Goal: Find specific page/section: Find specific page/section

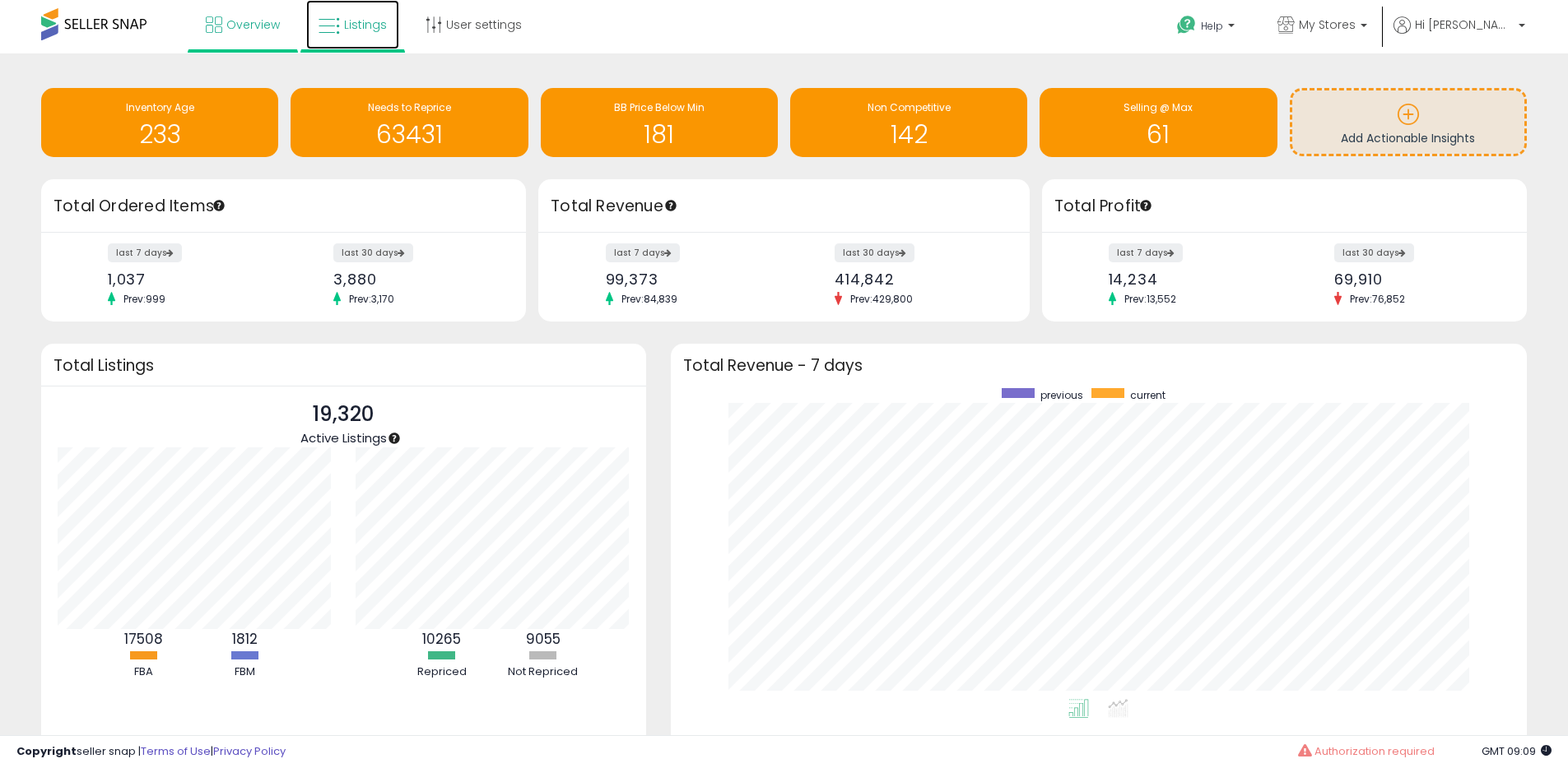
click at [344, 28] on span "Listings" at bounding box center [365, 24] width 43 height 16
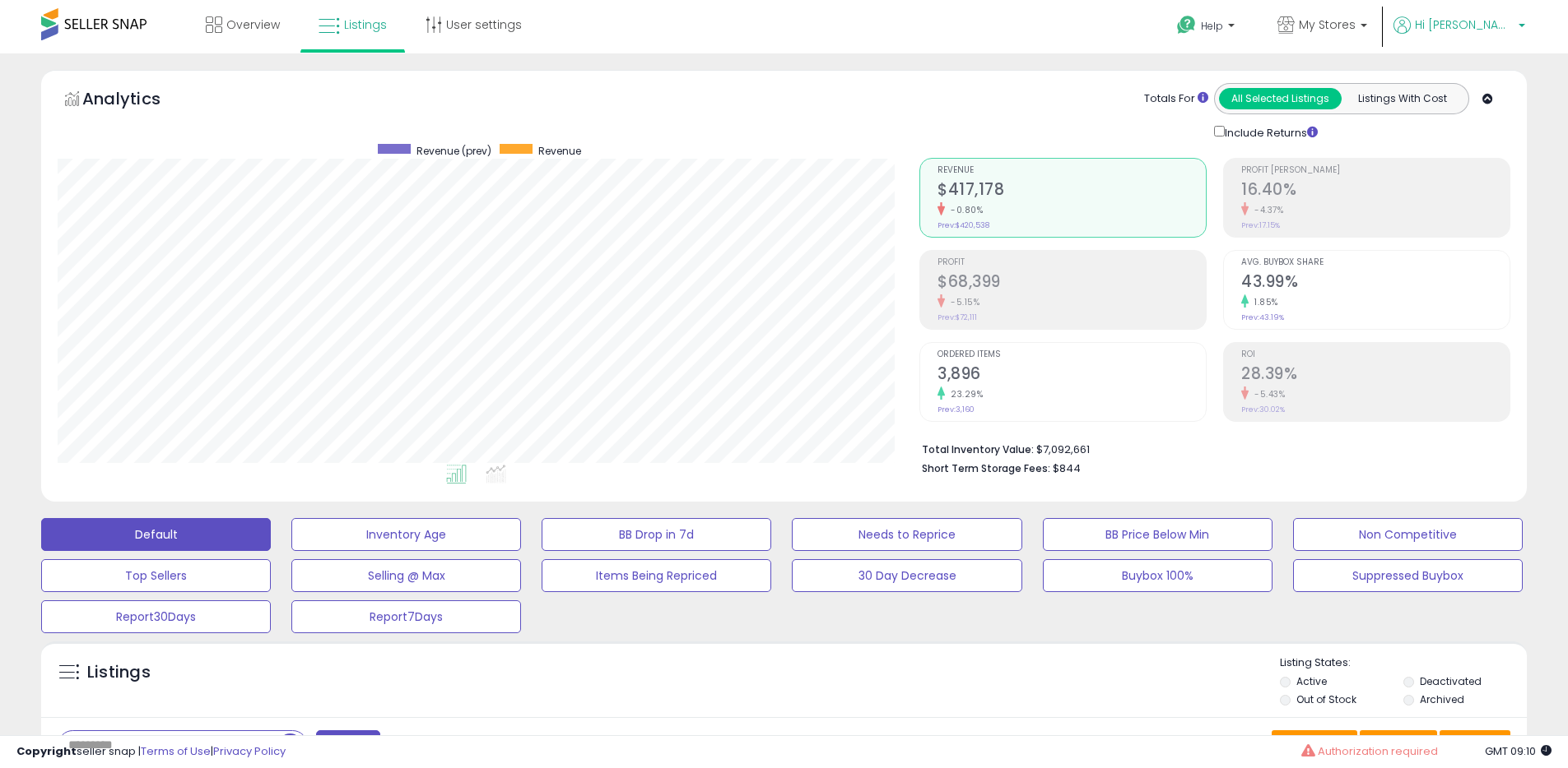
click at [1490, 23] on span "Hi Yossi" at bounding box center [1464, 24] width 99 height 16
click at [1022, 100] on div "Totals For All Selected Listings Listings With Cost Include Returns" at bounding box center [1208, 113] width 578 height 59
click at [1501, 18] on span "Hi Yossi" at bounding box center [1464, 24] width 99 height 16
click at [1456, 175] on link "Stop impersonating" at bounding box center [1456, 174] width 107 height 15
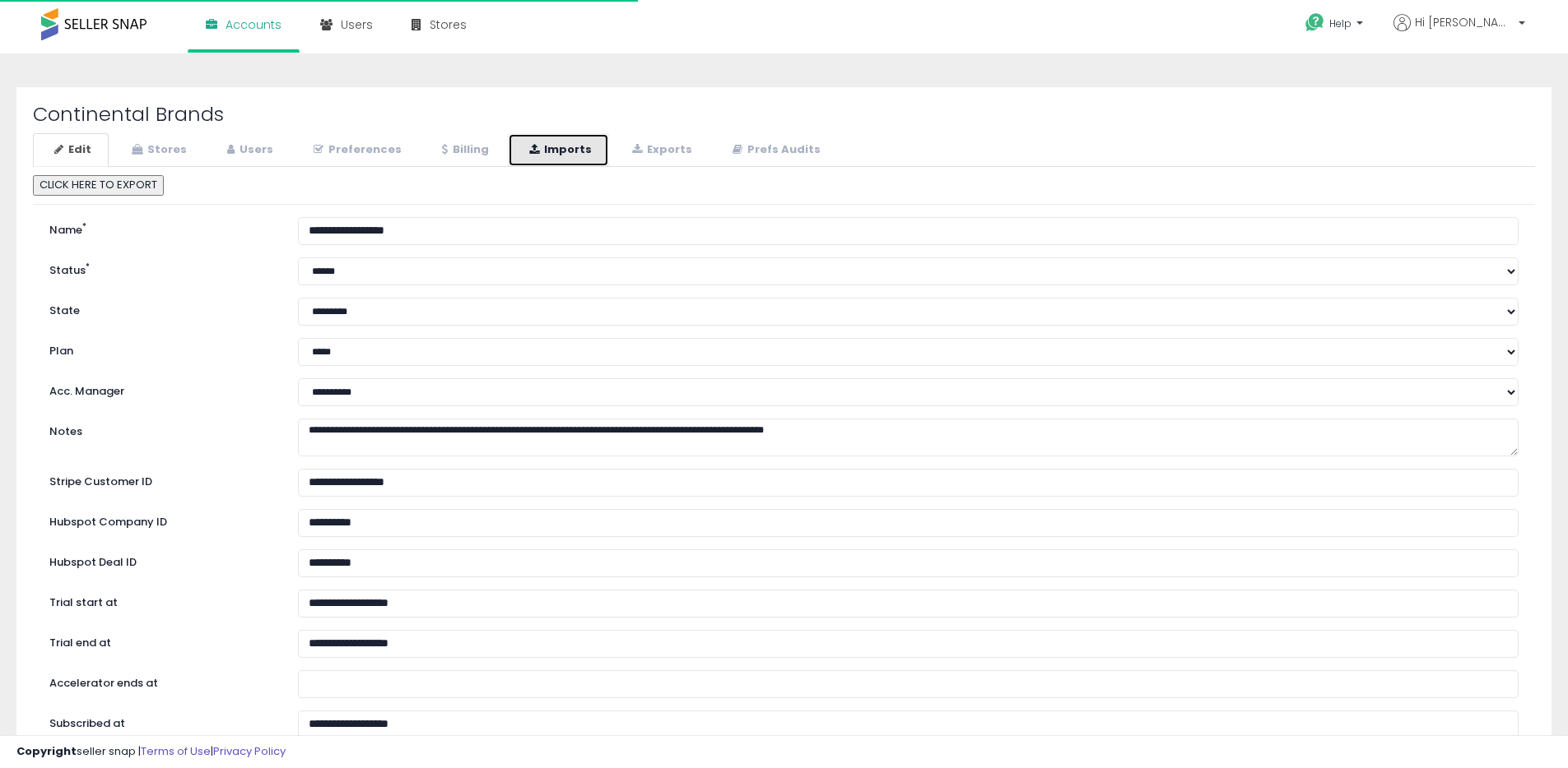
click at [521, 155] on link "Imports" at bounding box center [558, 150] width 102 height 34
select select "**"
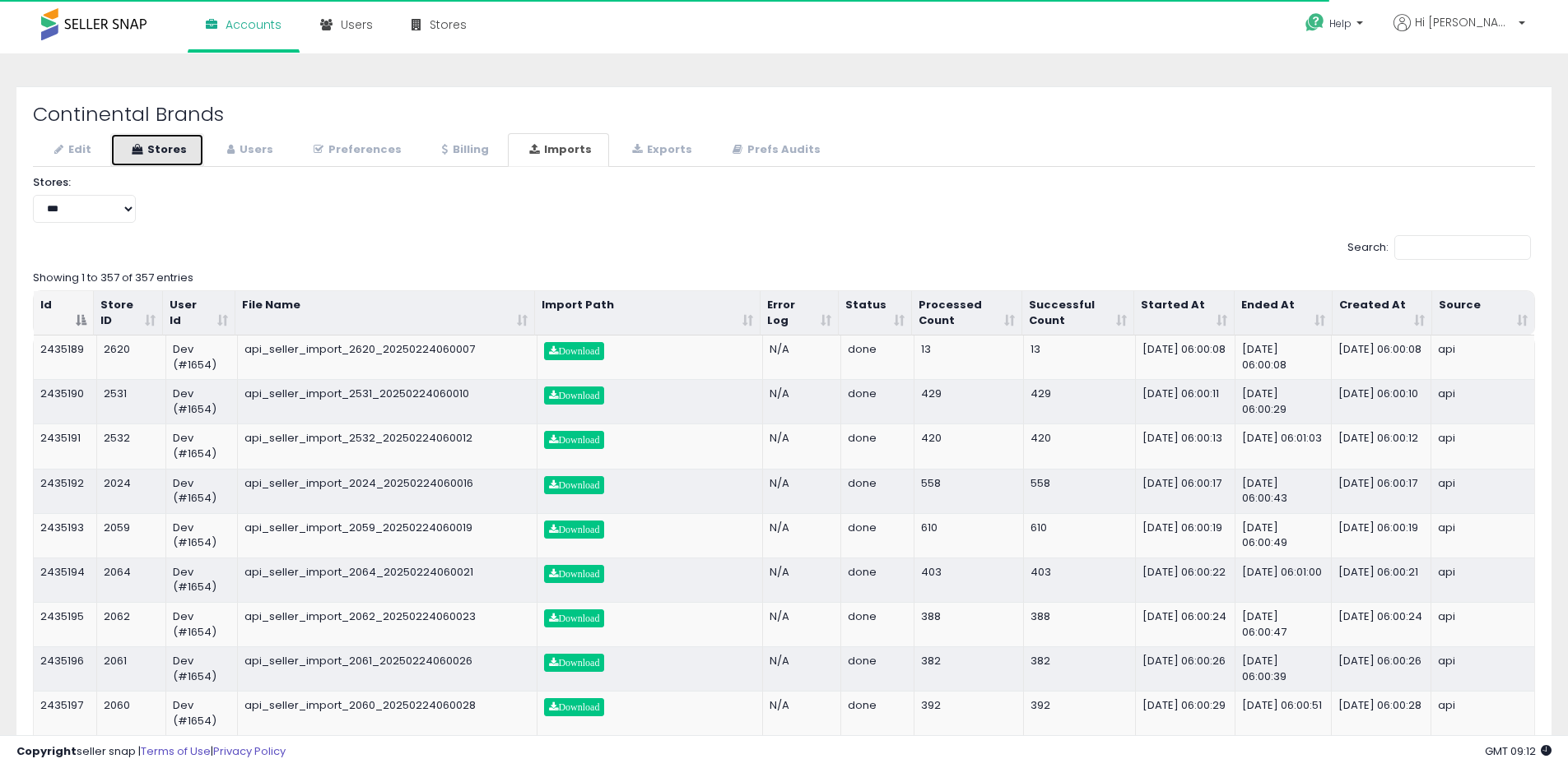
click at [180, 144] on link "Stores" at bounding box center [157, 150] width 94 height 34
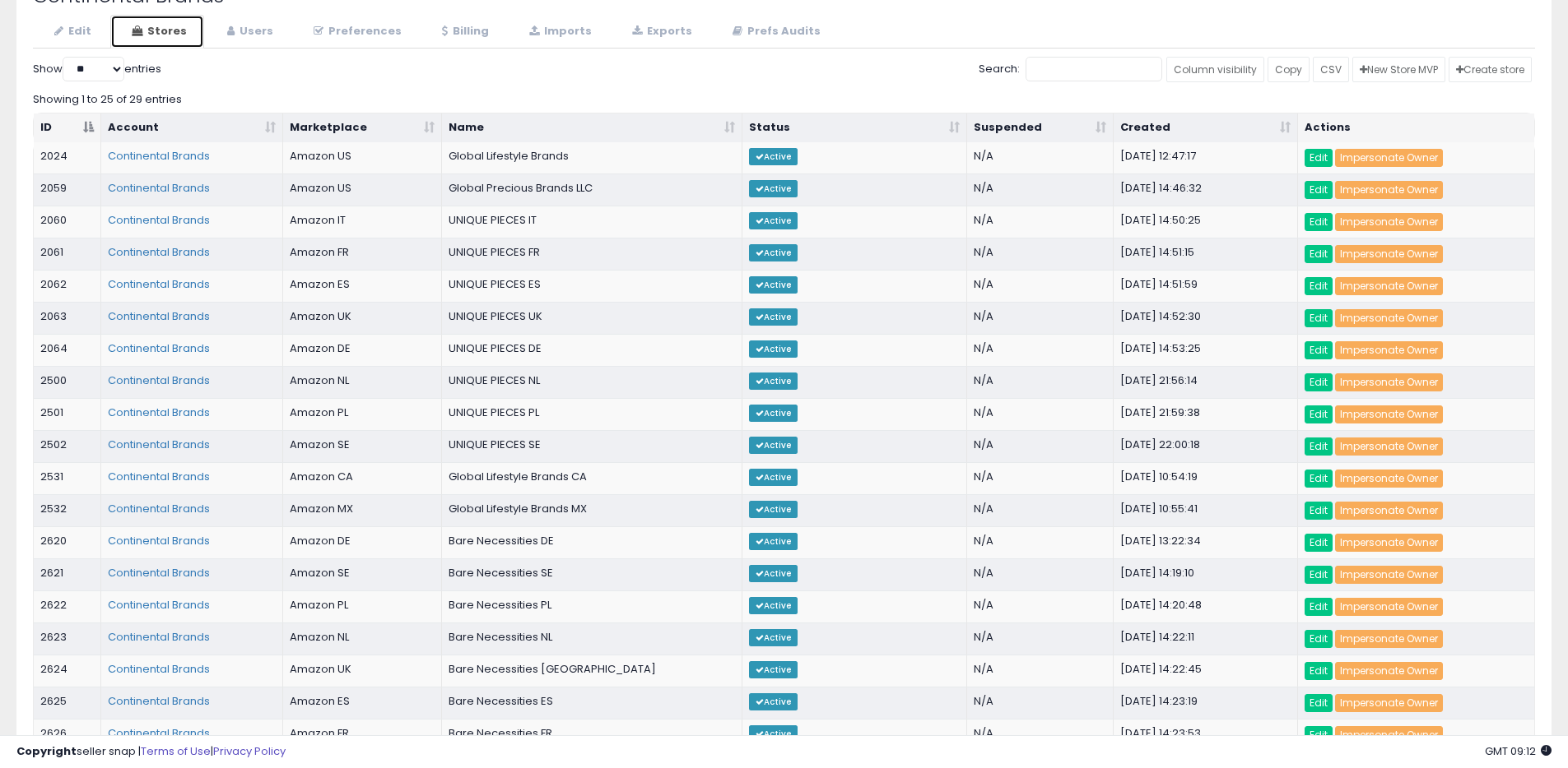
scroll to position [122, 0]
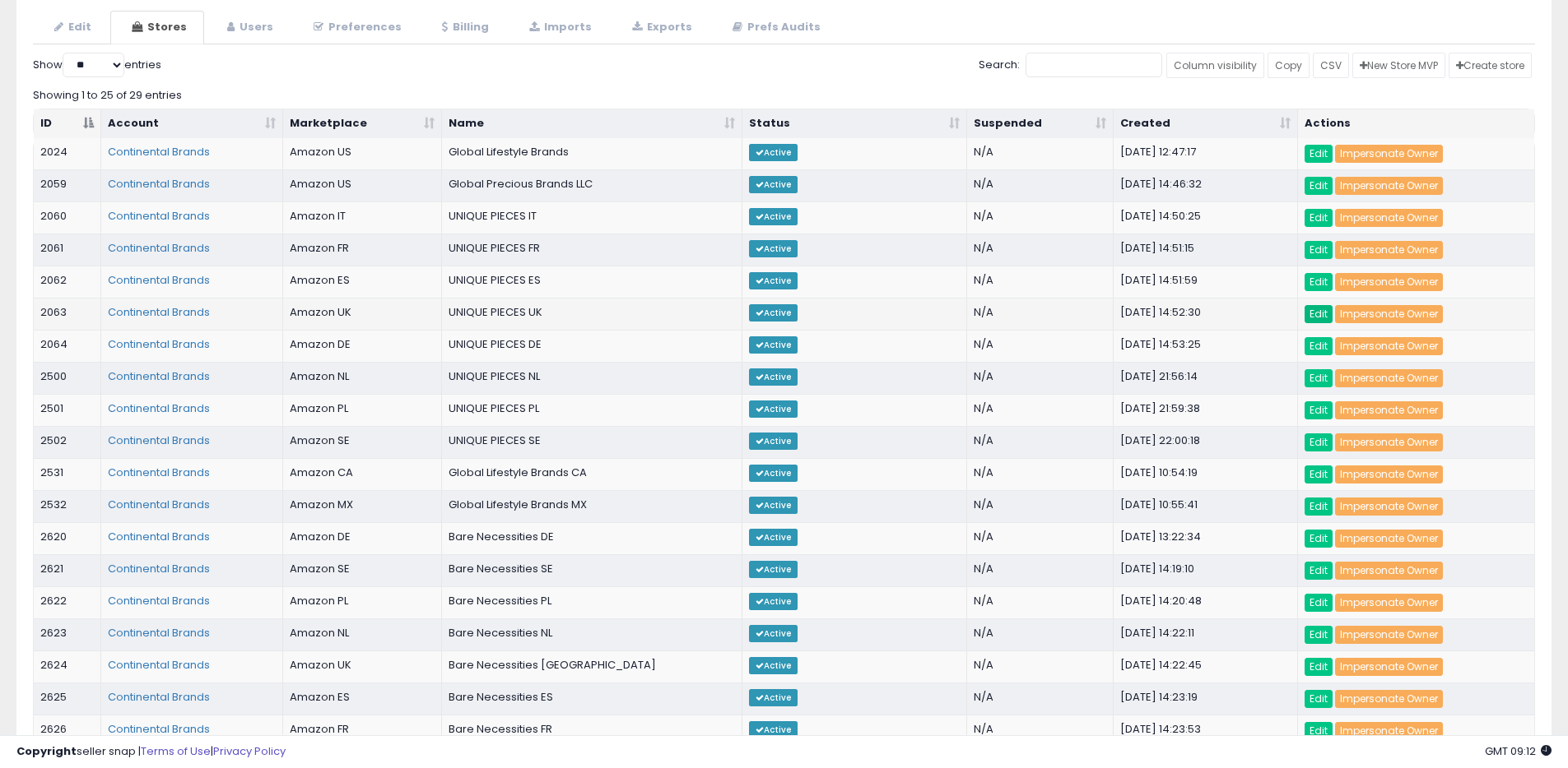
click at [1322, 318] on link "Edit" at bounding box center [1318, 314] width 28 height 18
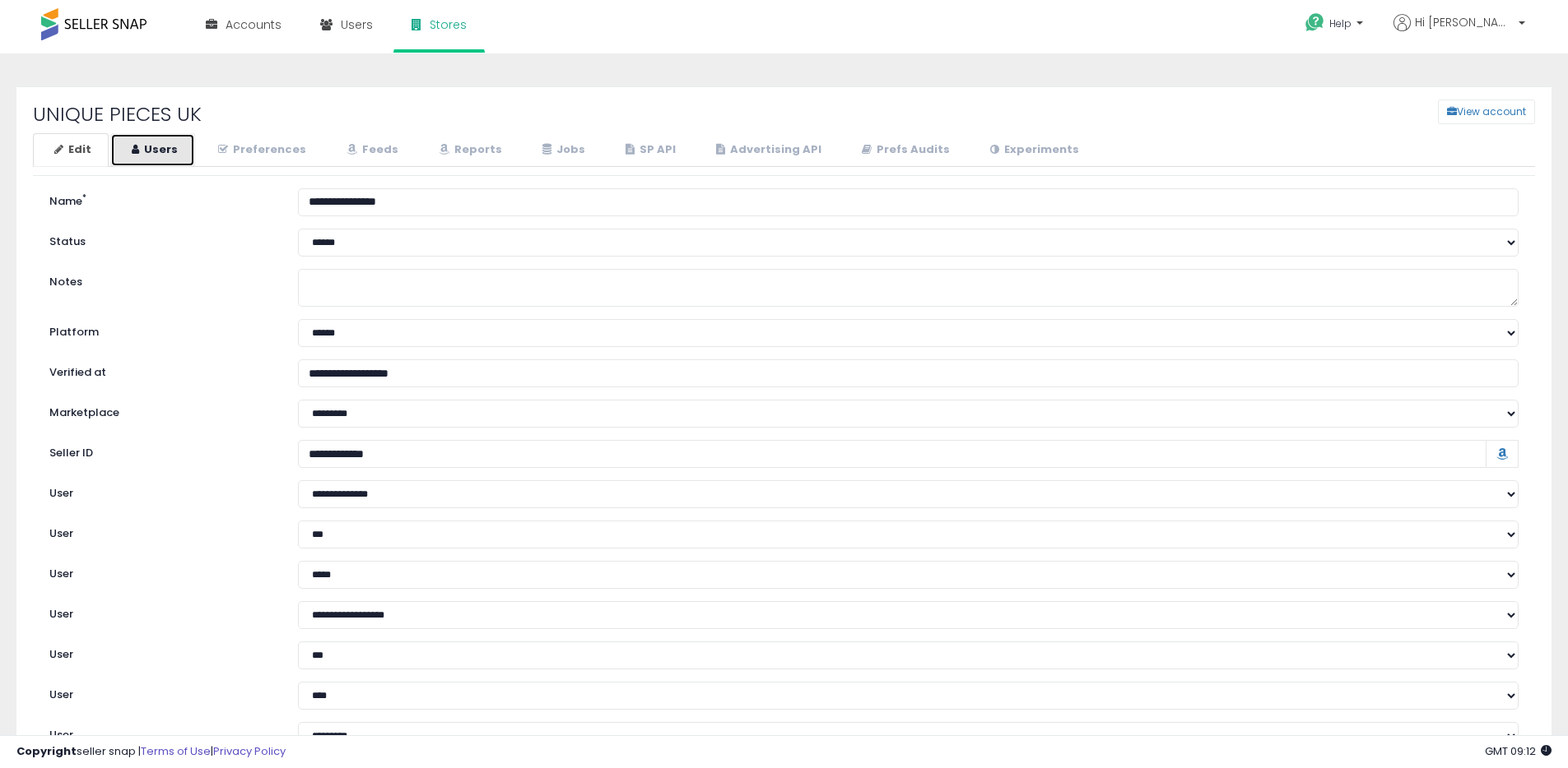
click at [167, 150] on link "Users" at bounding box center [152, 150] width 85 height 34
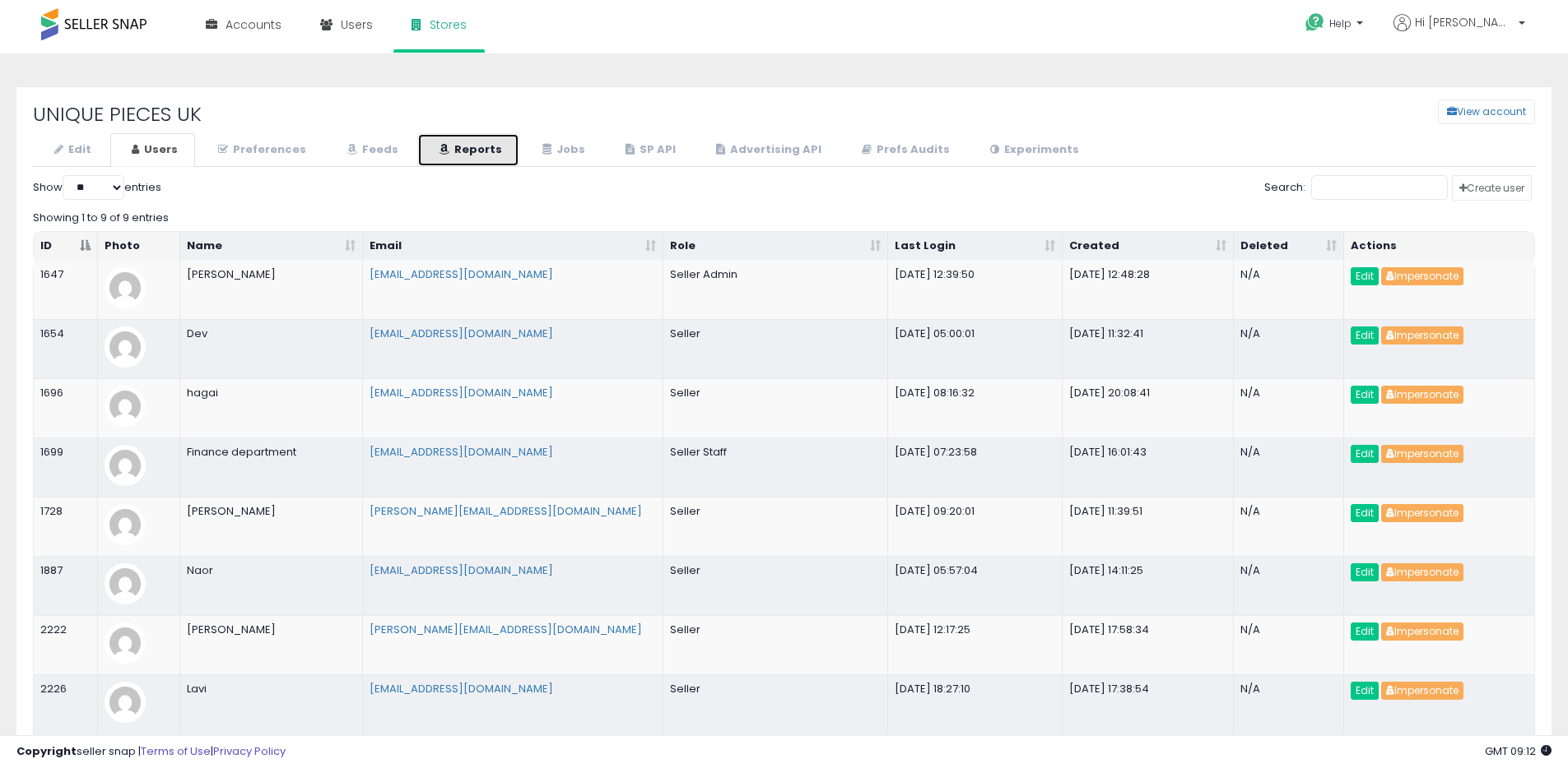
click at [453, 152] on link "Reports" at bounding box center [467, 150] width 102 height 34
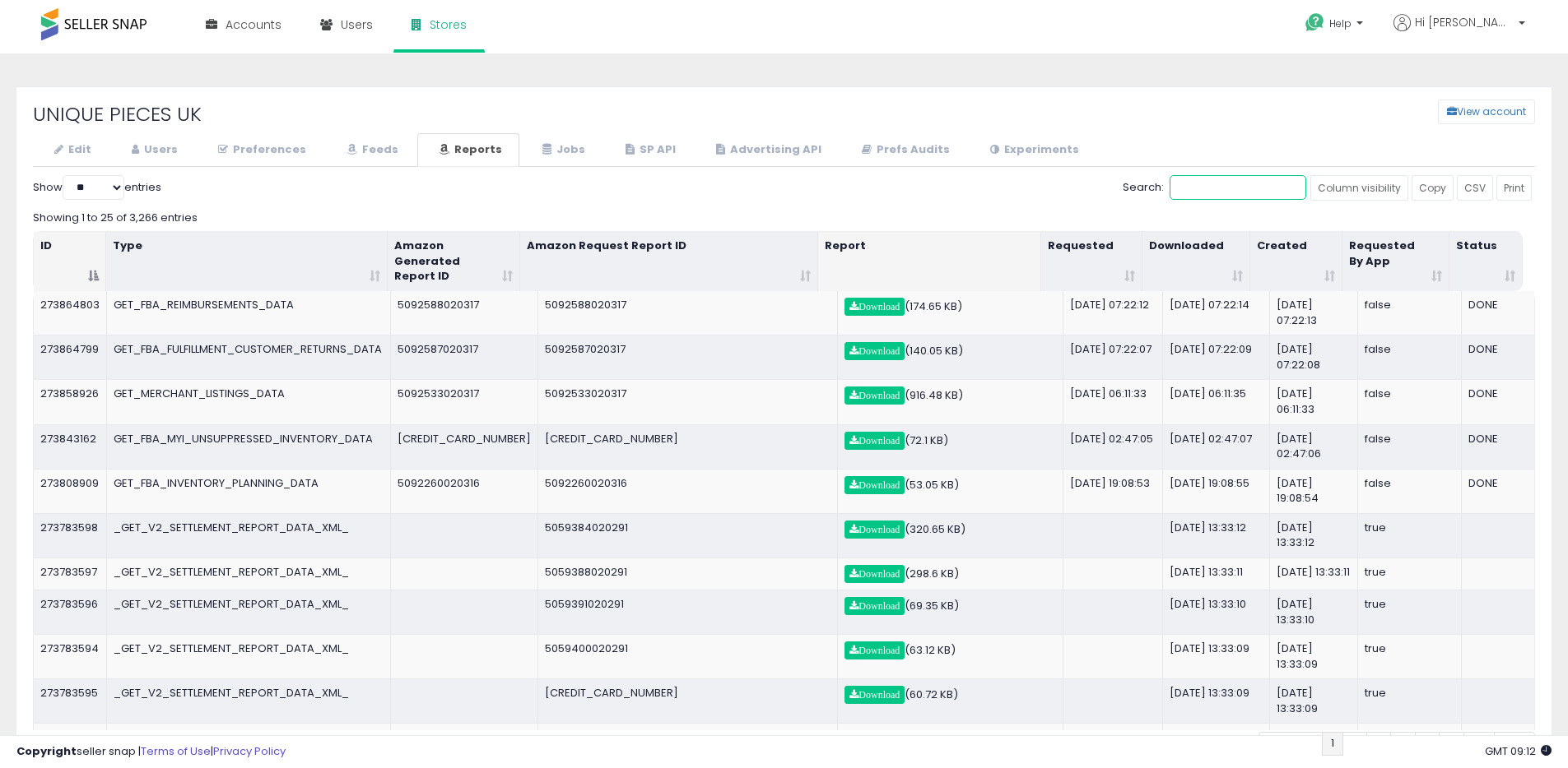
click at [1191, 194] on input "Search:" at bounding box center [1237, 188] width 137 height 25
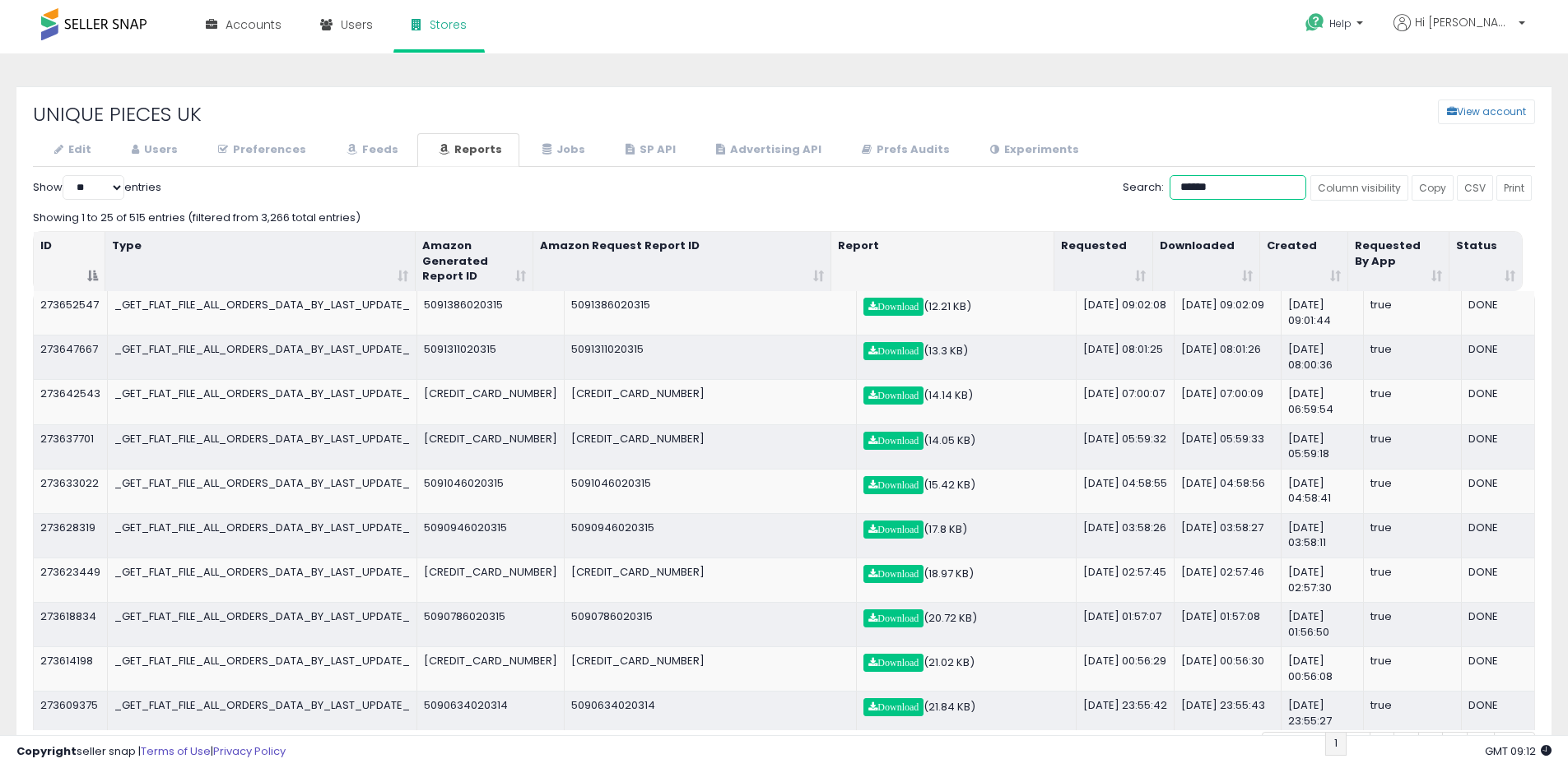
click at [1144, 273] on th "Requested" at bounding box center [1104, 261] width 99 height 60
click at [1146, 275] on th "Requested" at bounding box center [1104, 261] width 99 height 60
click at [1149, 275] on th "Requested" at bounding box center [1104, 261] width 99 height 60
type input "******"
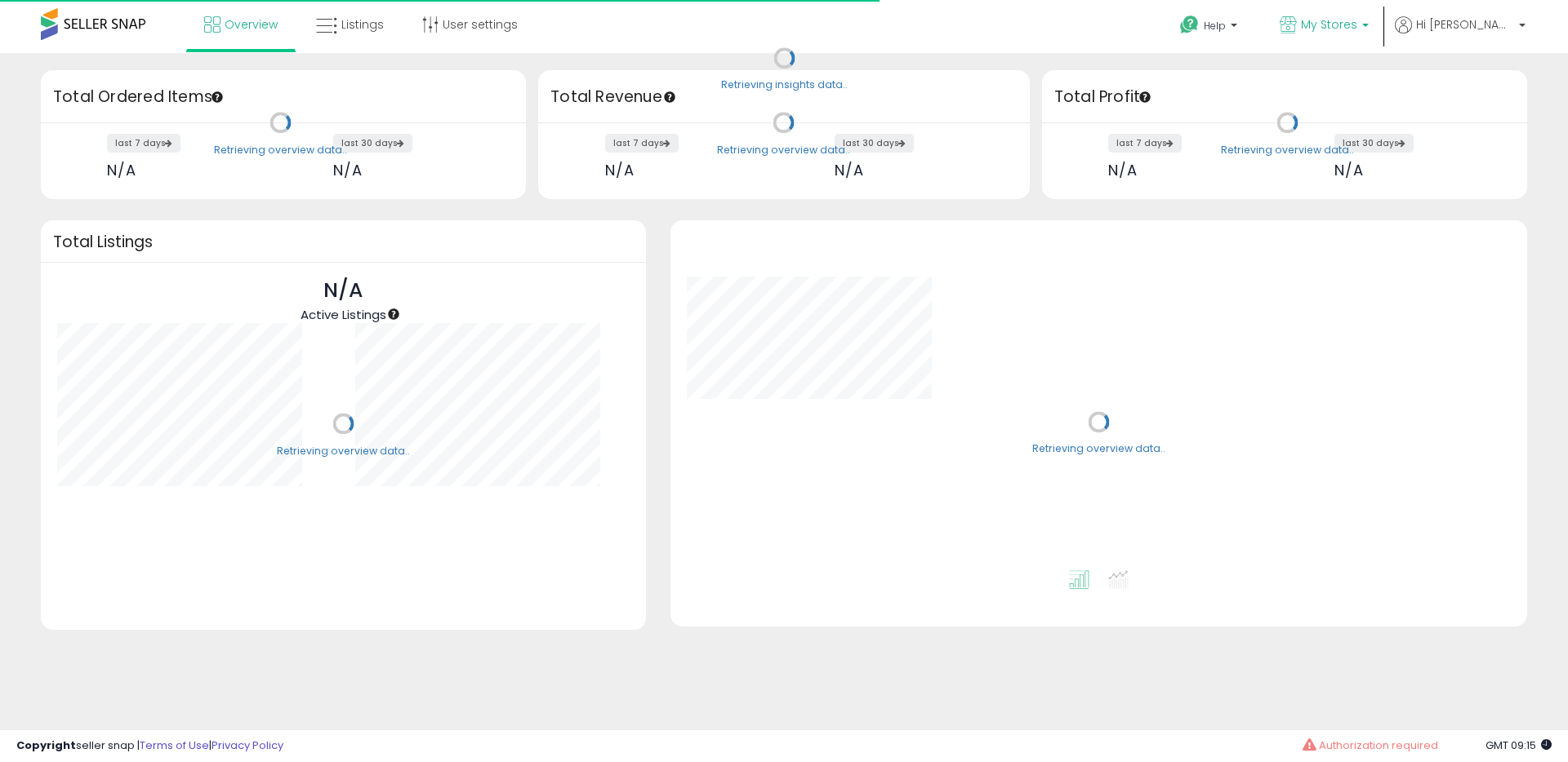
click at [1357, 28] on span "My Stores" at bounding box center [1329, 24] width 57 height 16
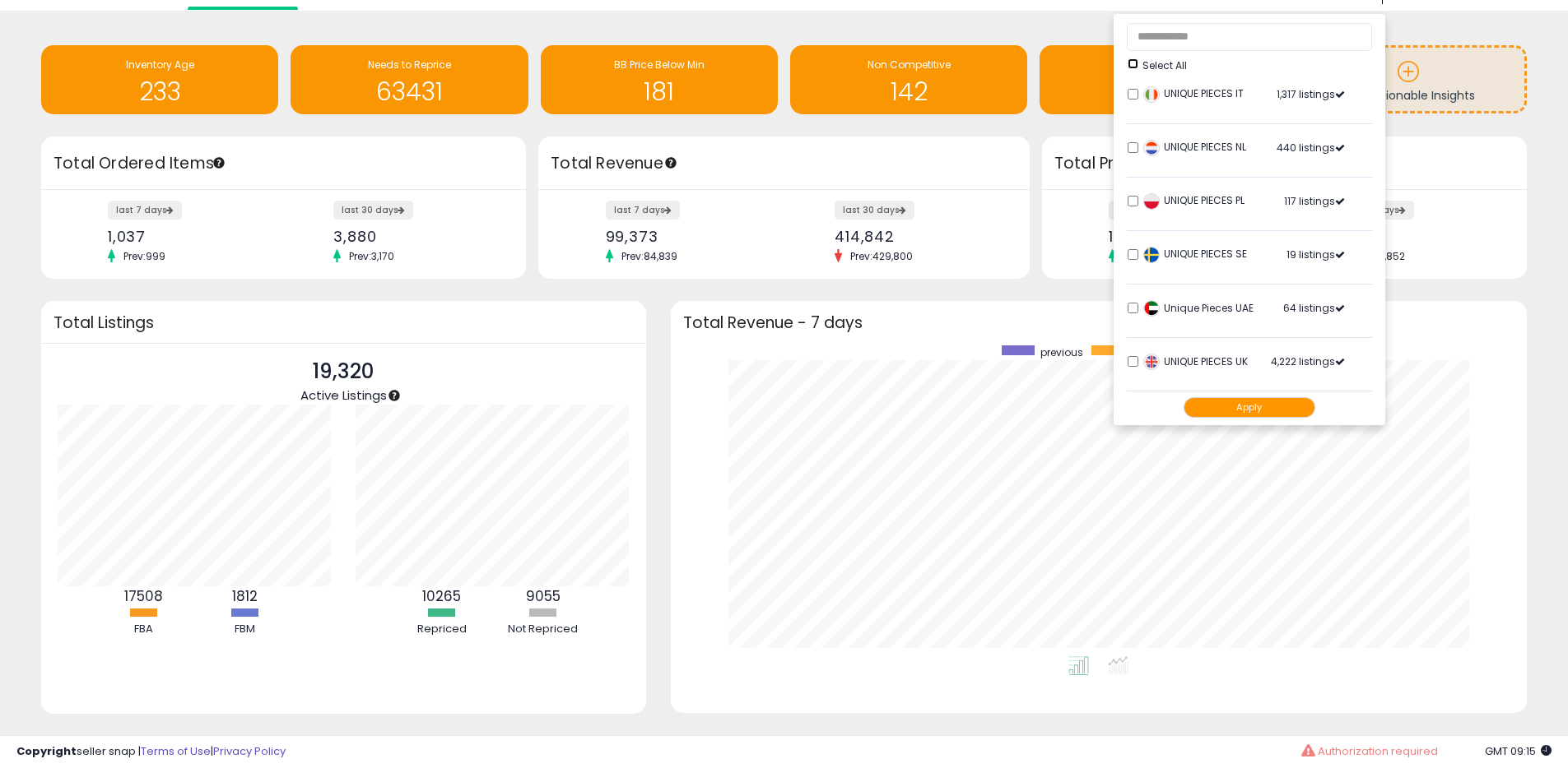
scroll to position [46, 0]
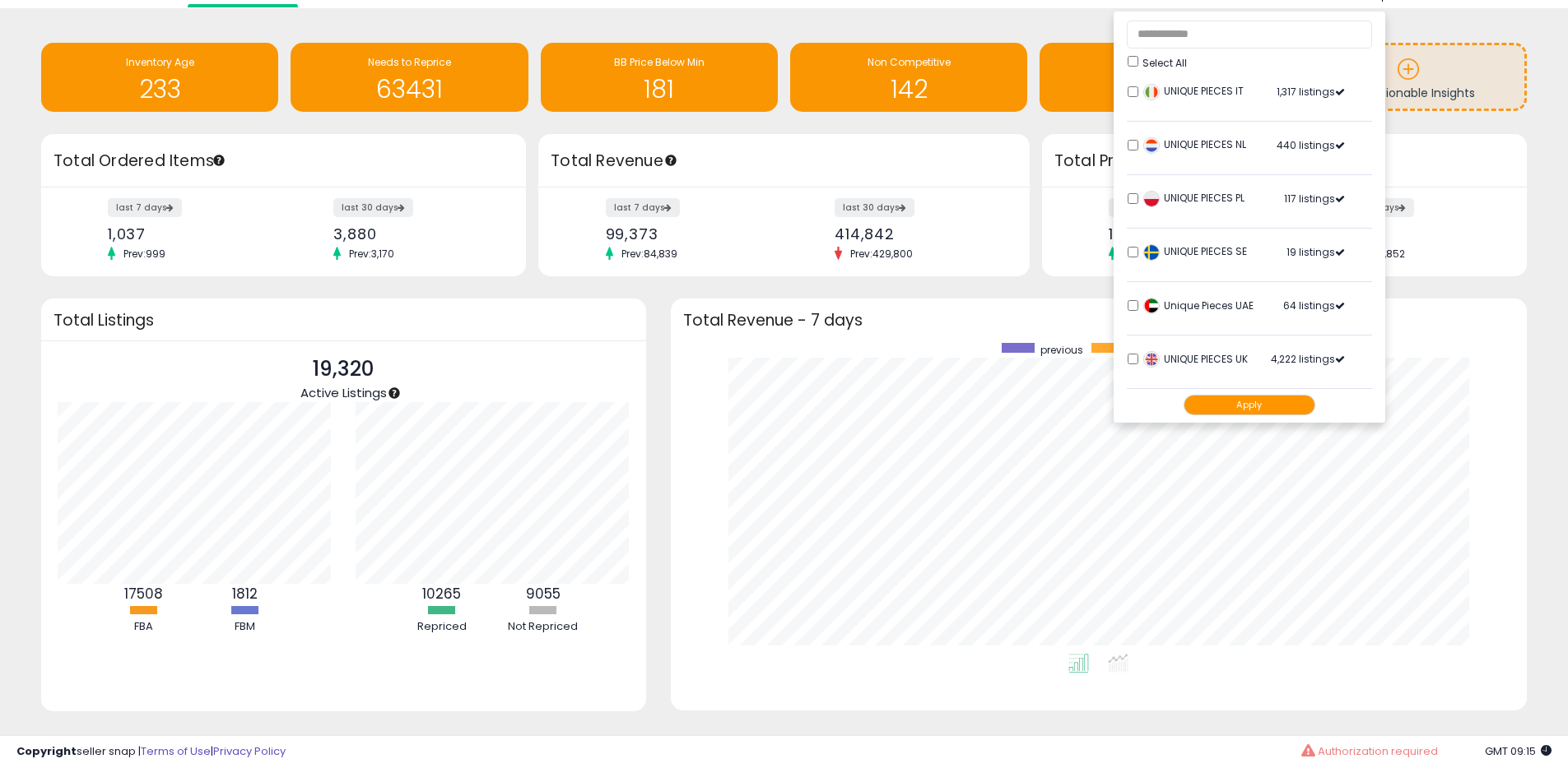
click at [1300, 398] on button "Apply" at bounding box center [1249, 405] width 132 height 21
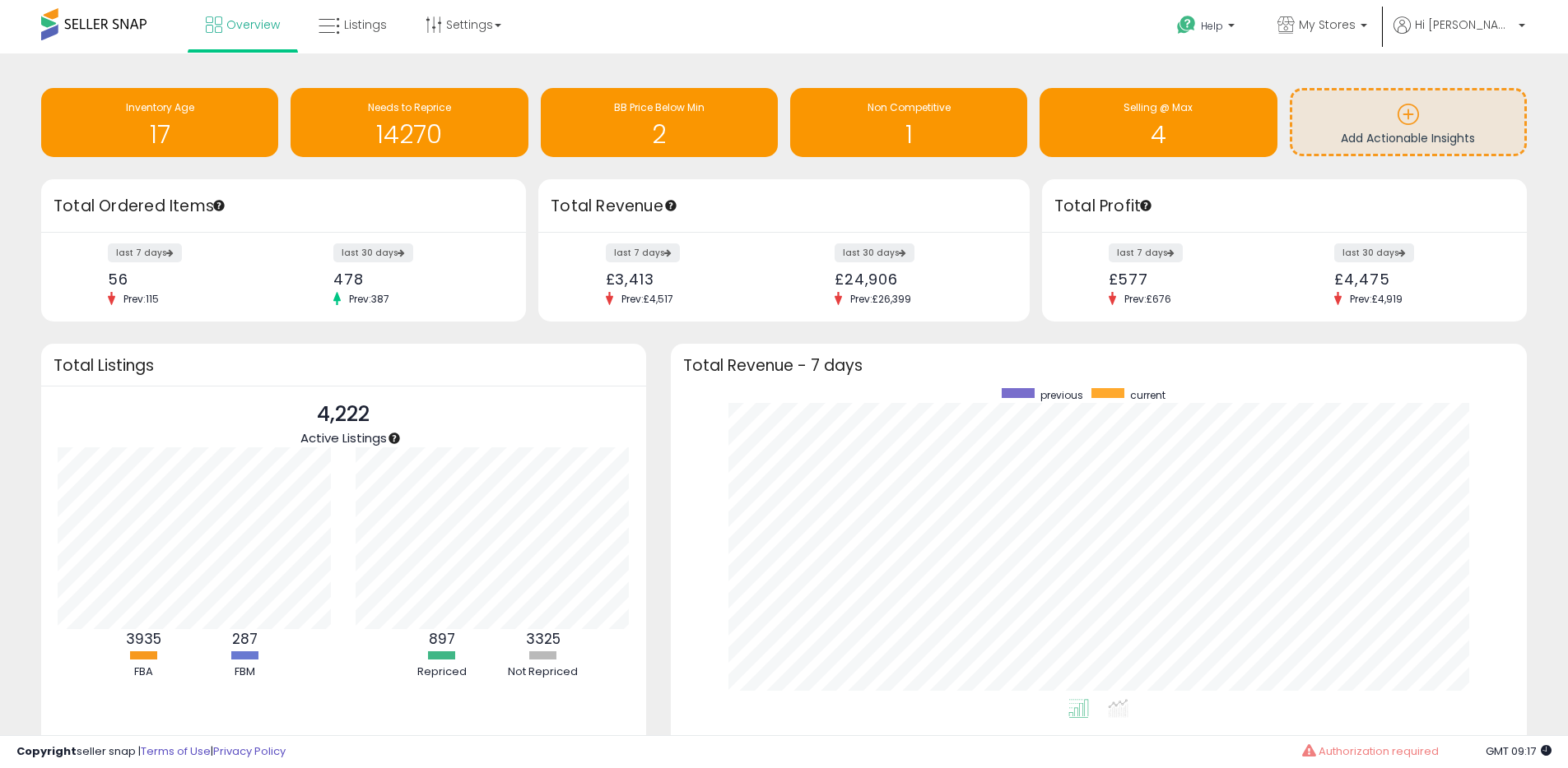
click at [1413, 740] on div "Copyright seller snap | Terms of Use | Privacy Policy GMT 09:17 Authorization r…" at bounding box center [784, 752] width 1568 height 33
click at [1405, 743] on span "Authorization required" at bounding box center [1378, 751] width 121 height 15
click at [1404, 747] on span "Authorization required" at bounding box center [1378, 751] width 121 height 15
click at [1396, 752] on span "Authorization required" at bounding box center [1378, 751] width 121 height 15
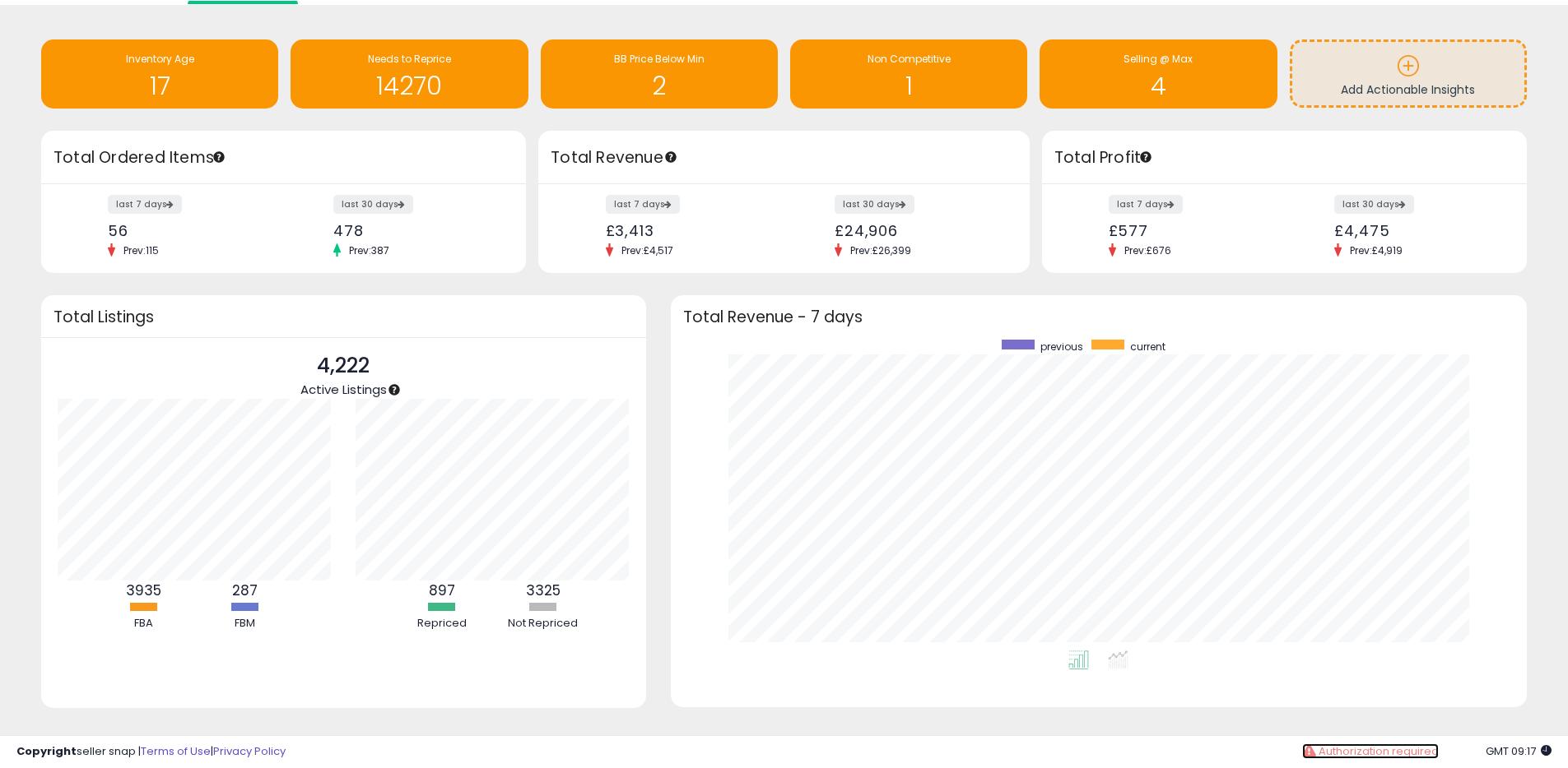
scroll to position [53, 0]
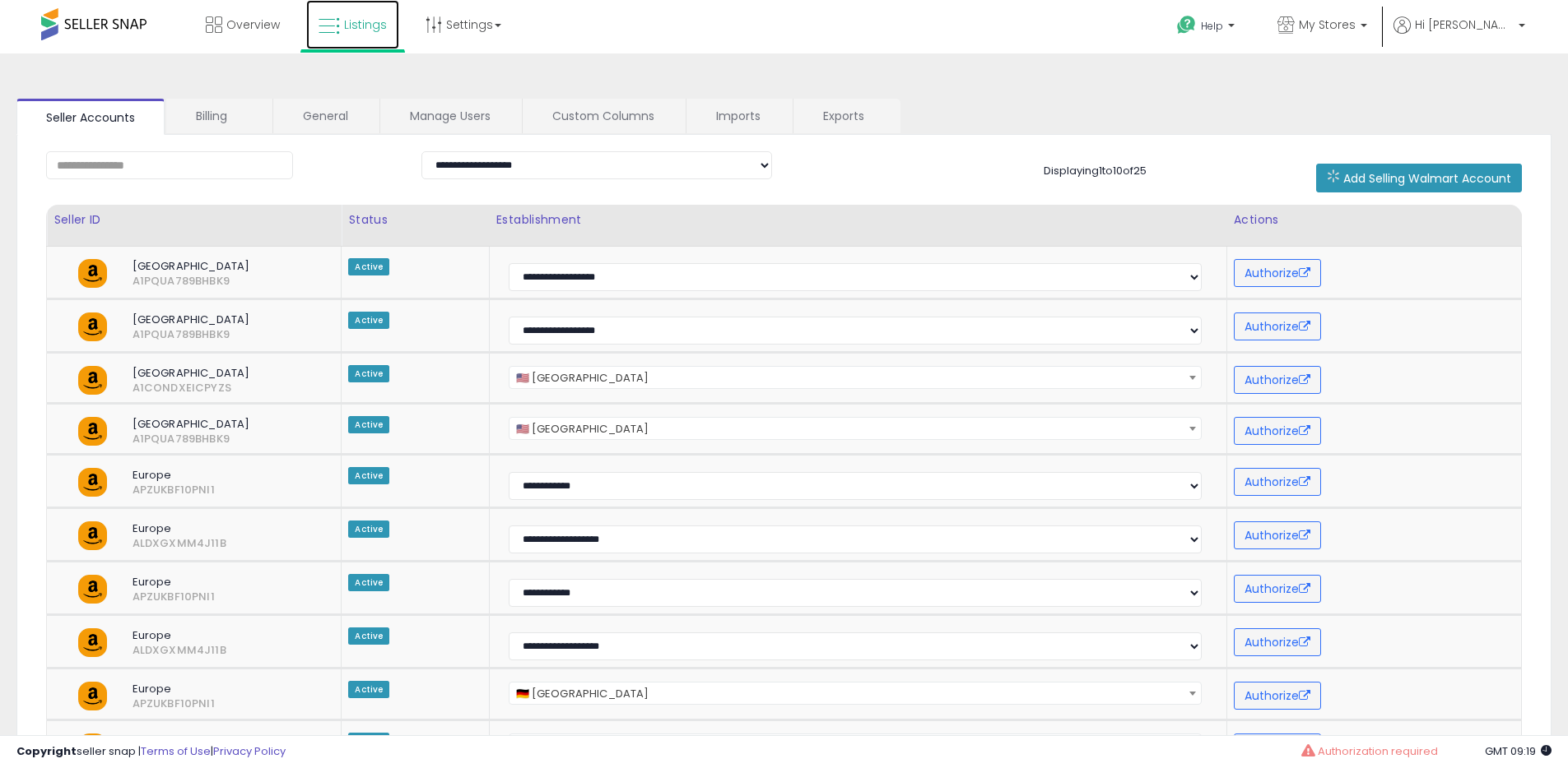
click at [350, 38] on link "Listings" at bounding box center [352, 25] width 93 height 49
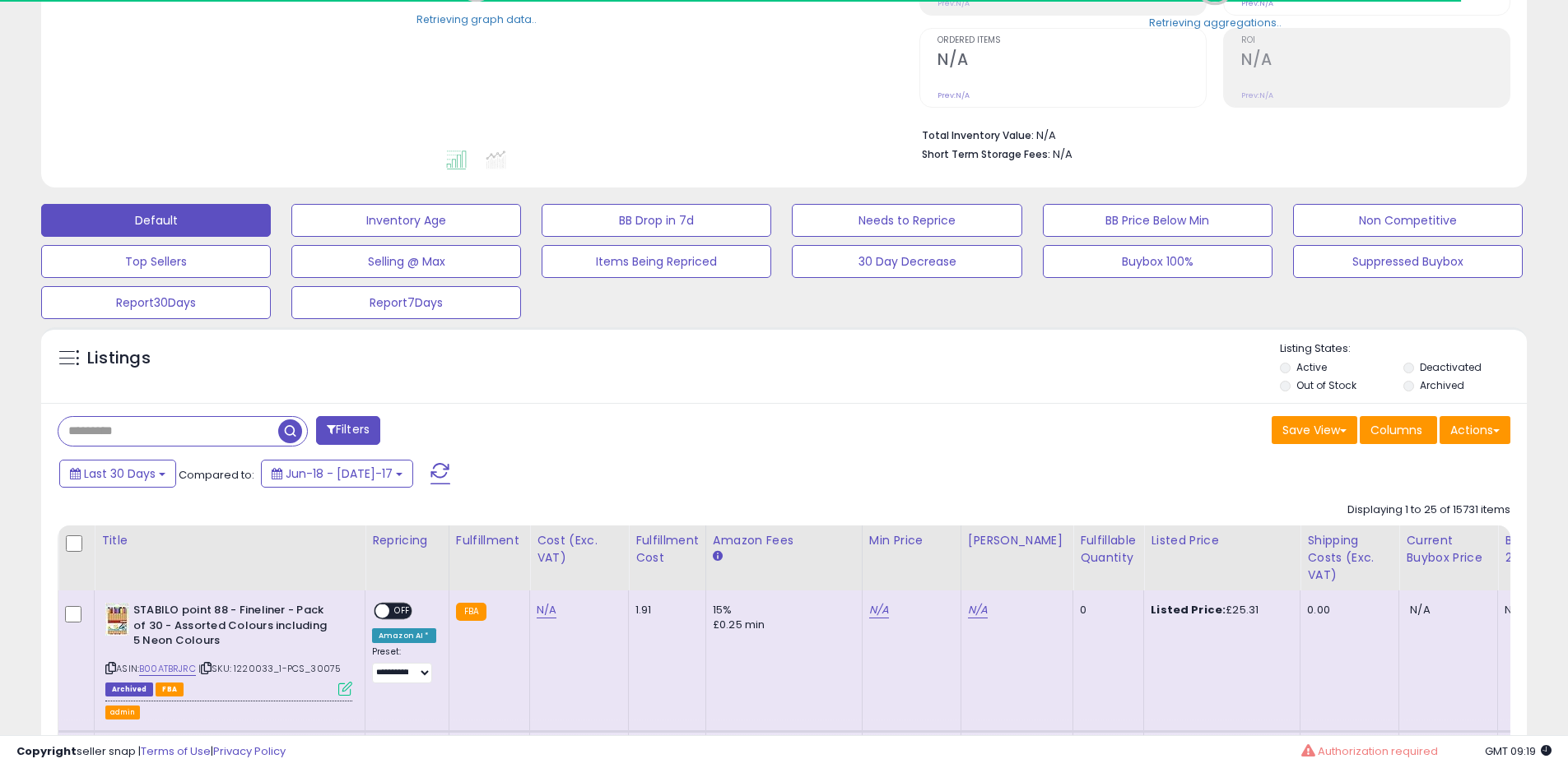
scroll to position [416, 0]
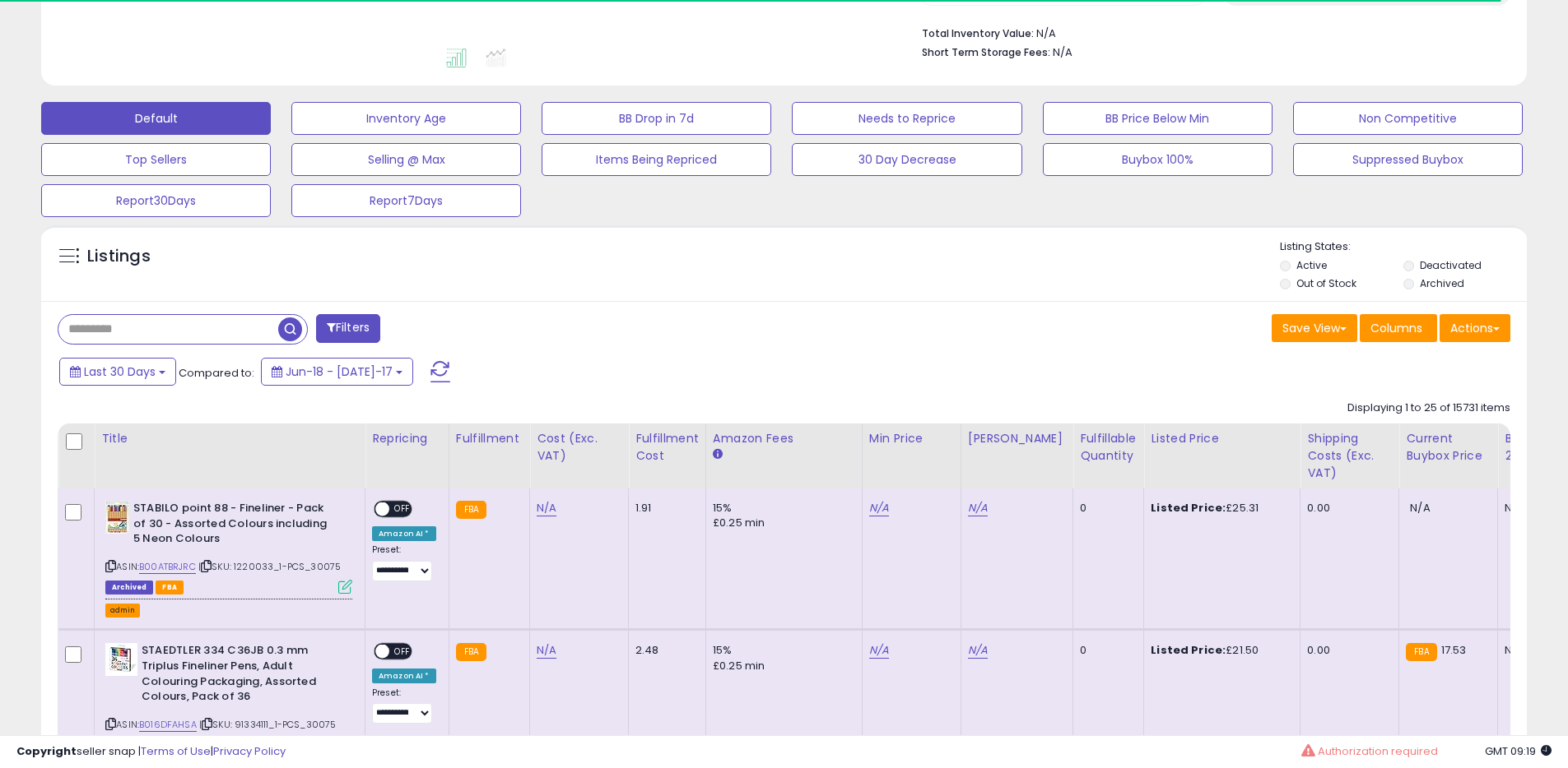
click at [126, 609] on button "admin" at bounding box center [123, 610] width 34 height 14
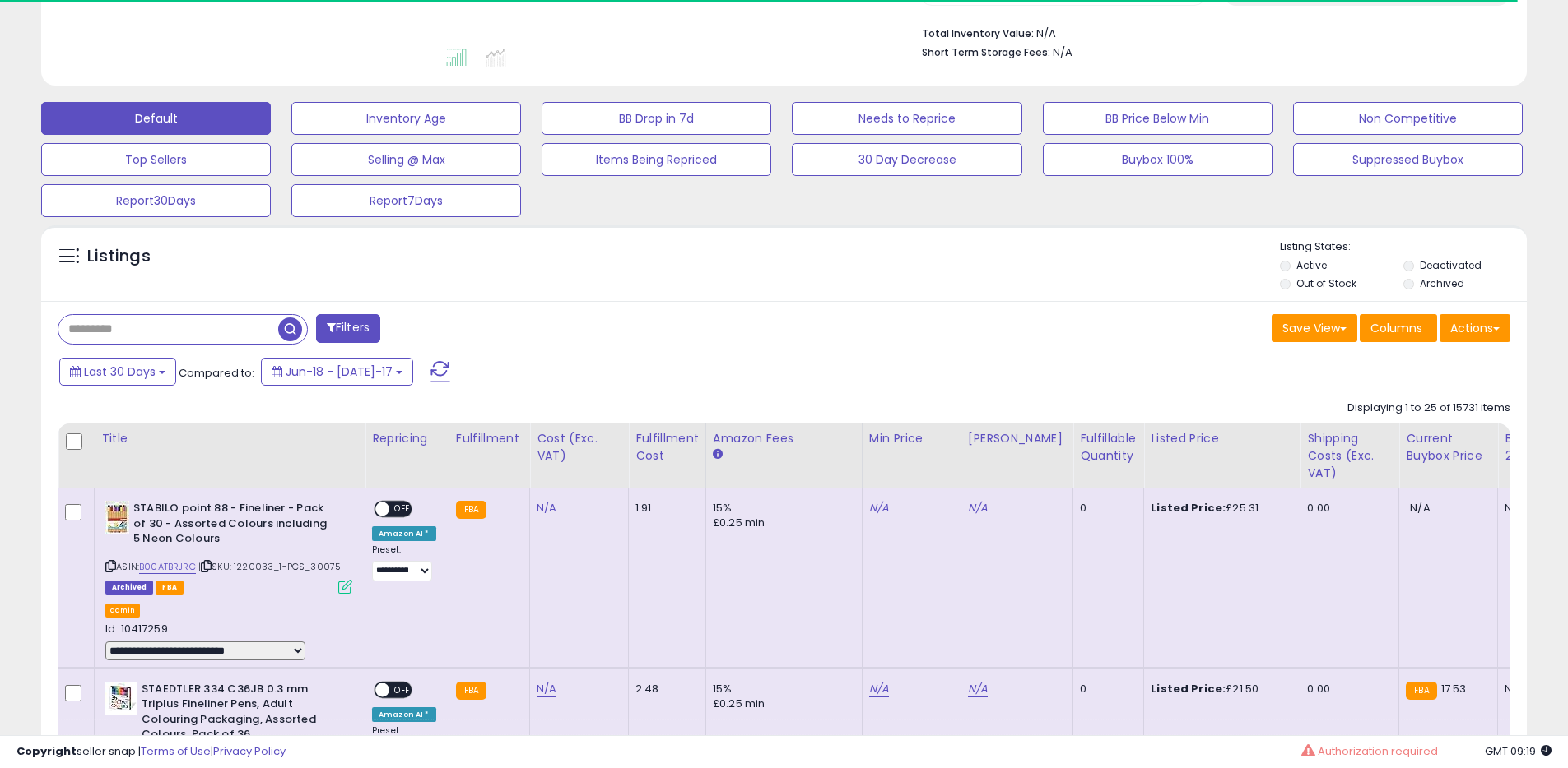
click at [163, 650] on select "**********" at bounding box center [205, 651] width 200 height 19
select select "**********"
select select
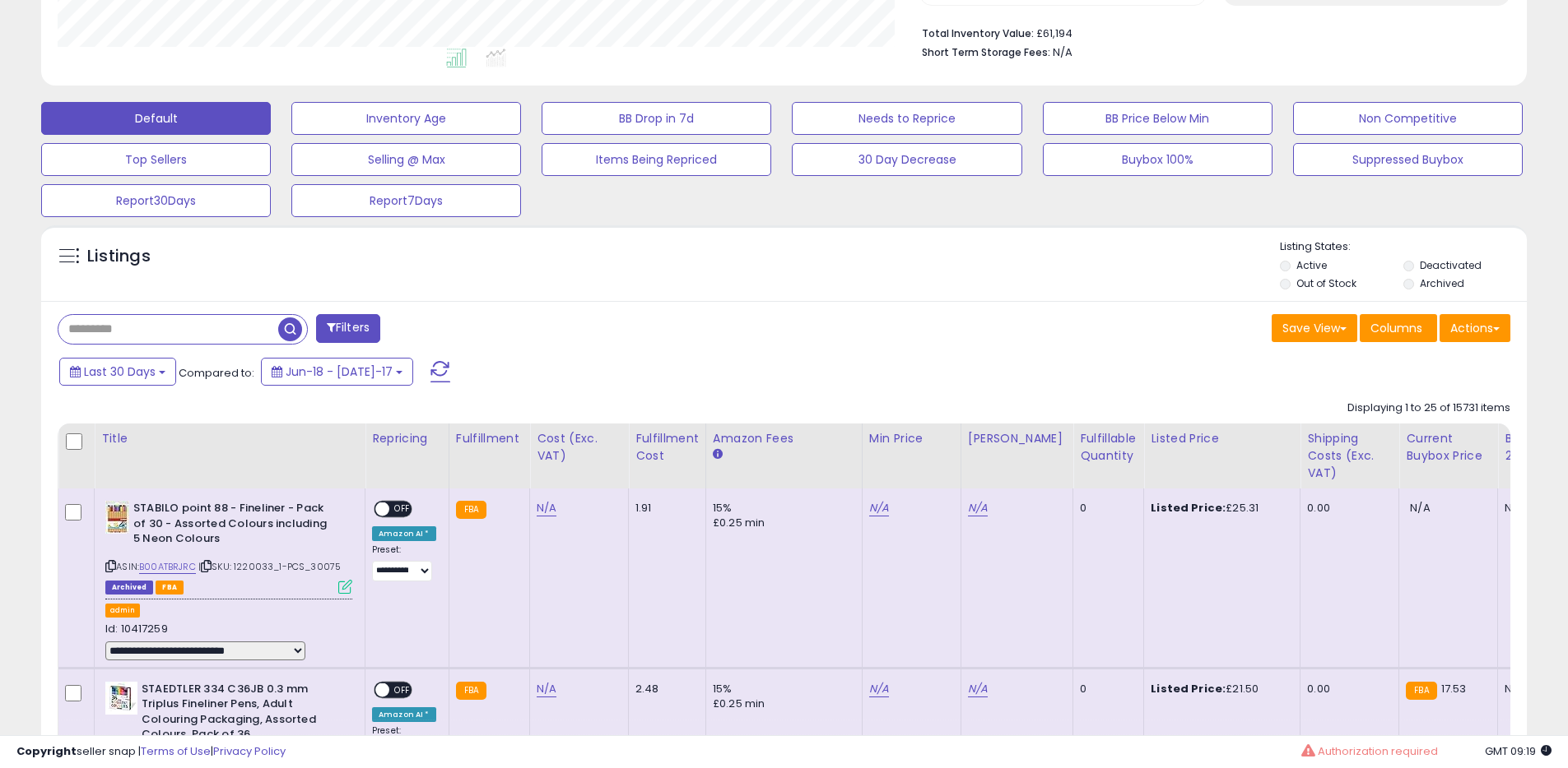
scroll to position [0, 0]
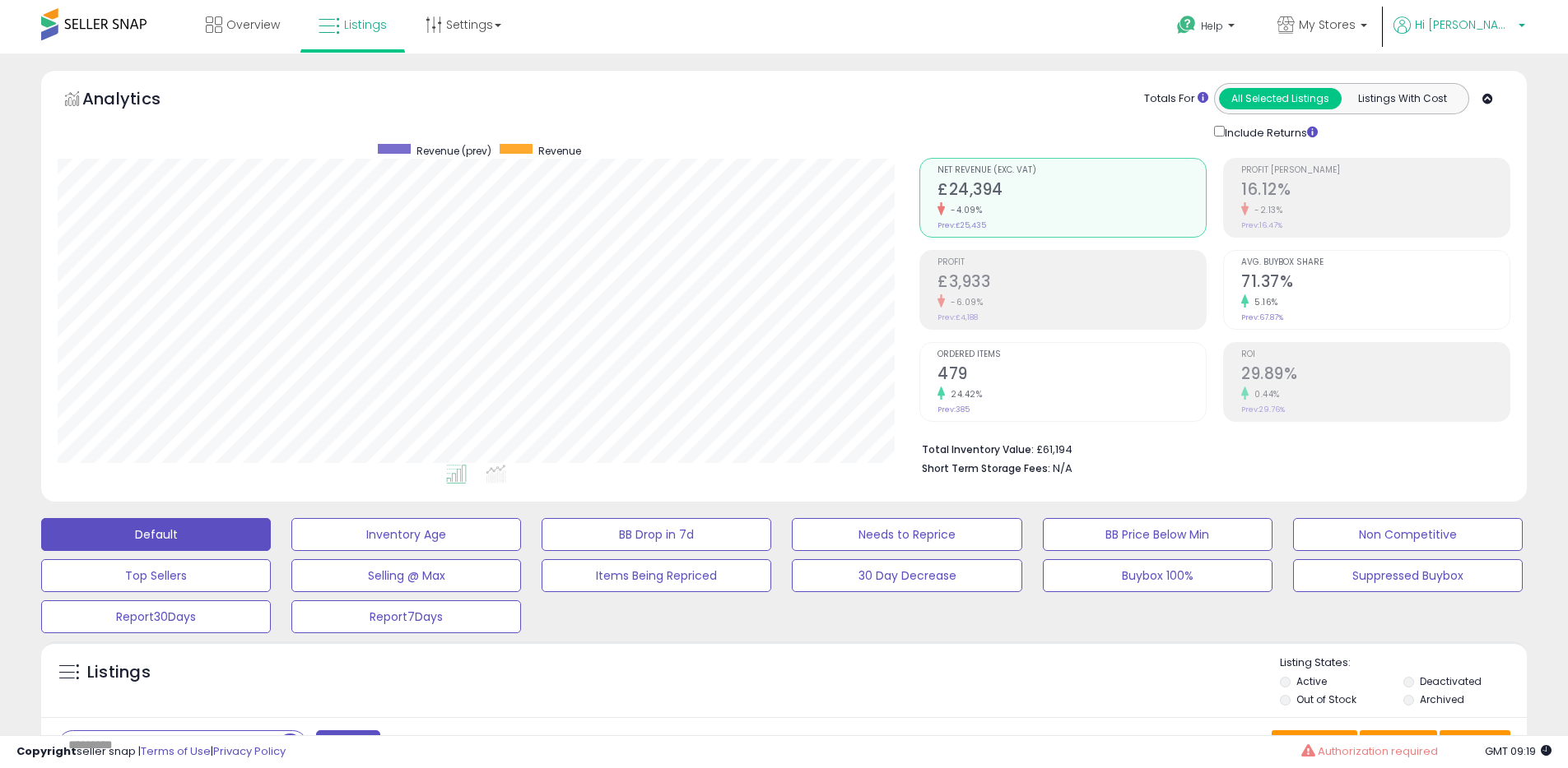
click at [1503, 28] on span "Hi Yossi" at bounding box center [1464, 24] width 99 height 16
click at [1444, 175] on link "Stop impersonating" at bounding box center [1456, 174] width 107 height 15
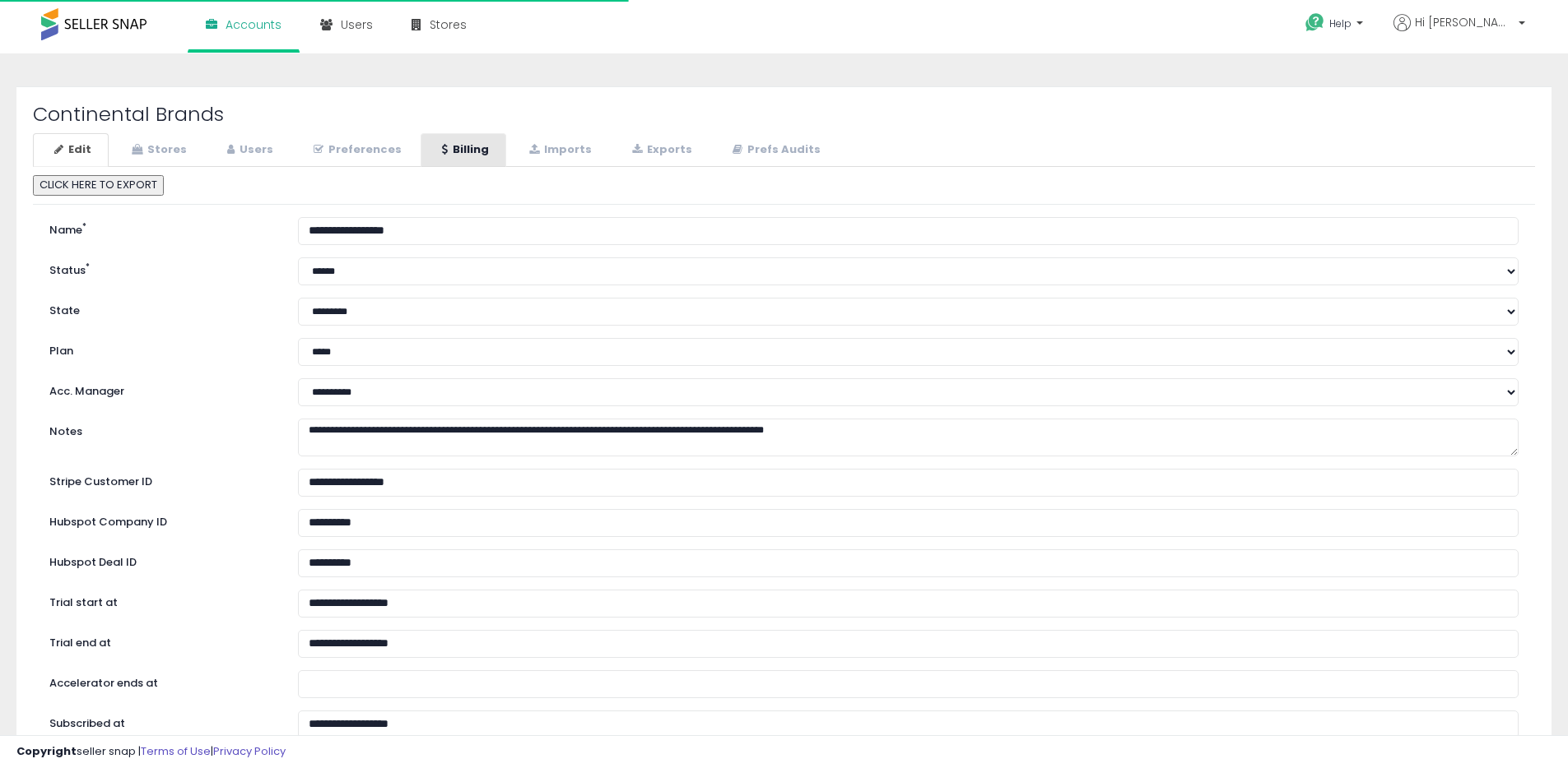
select select "**"
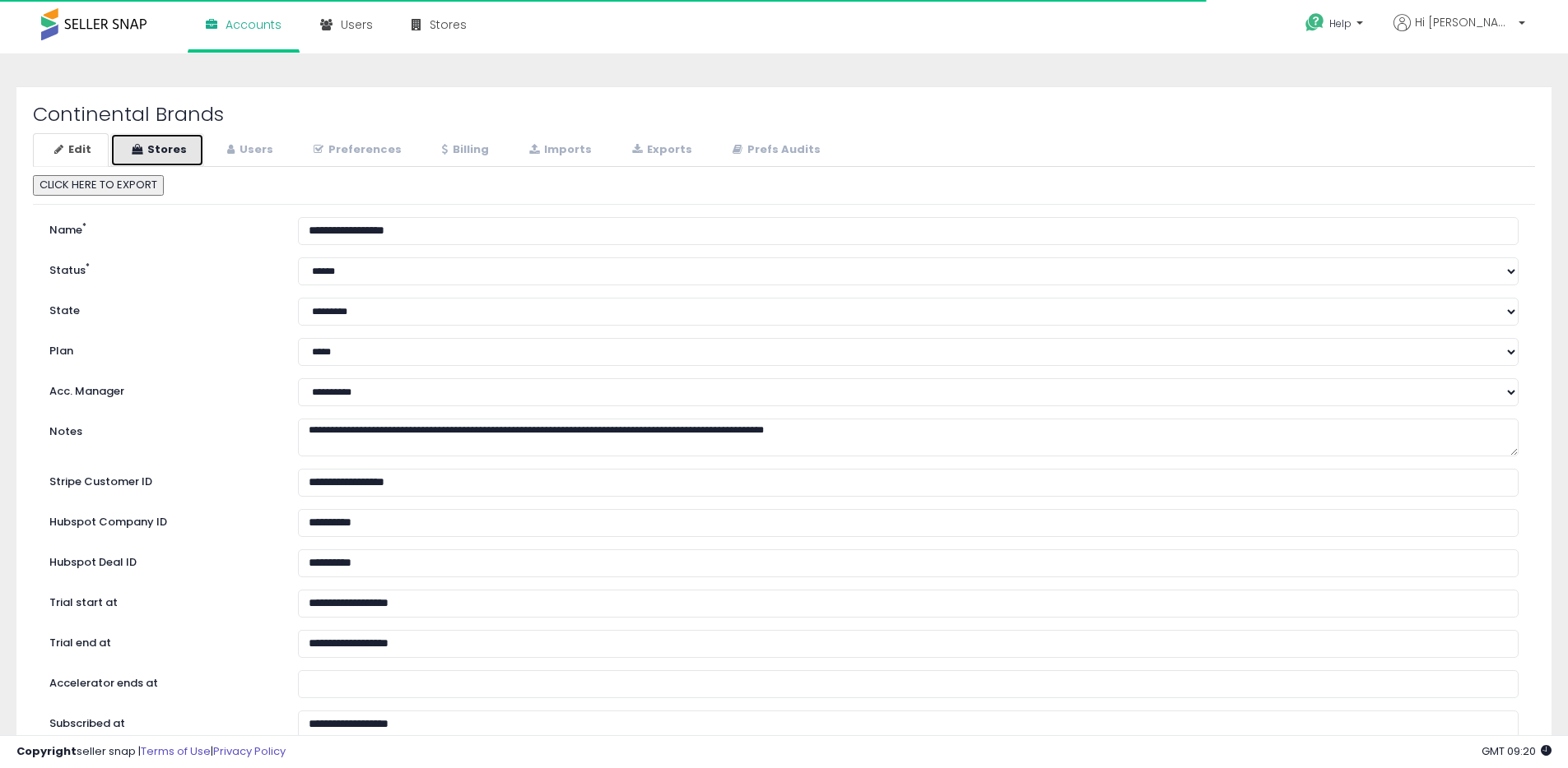
click at [178, 154] on link "Stores" at bounding box center [157, 150] width 94 height 34
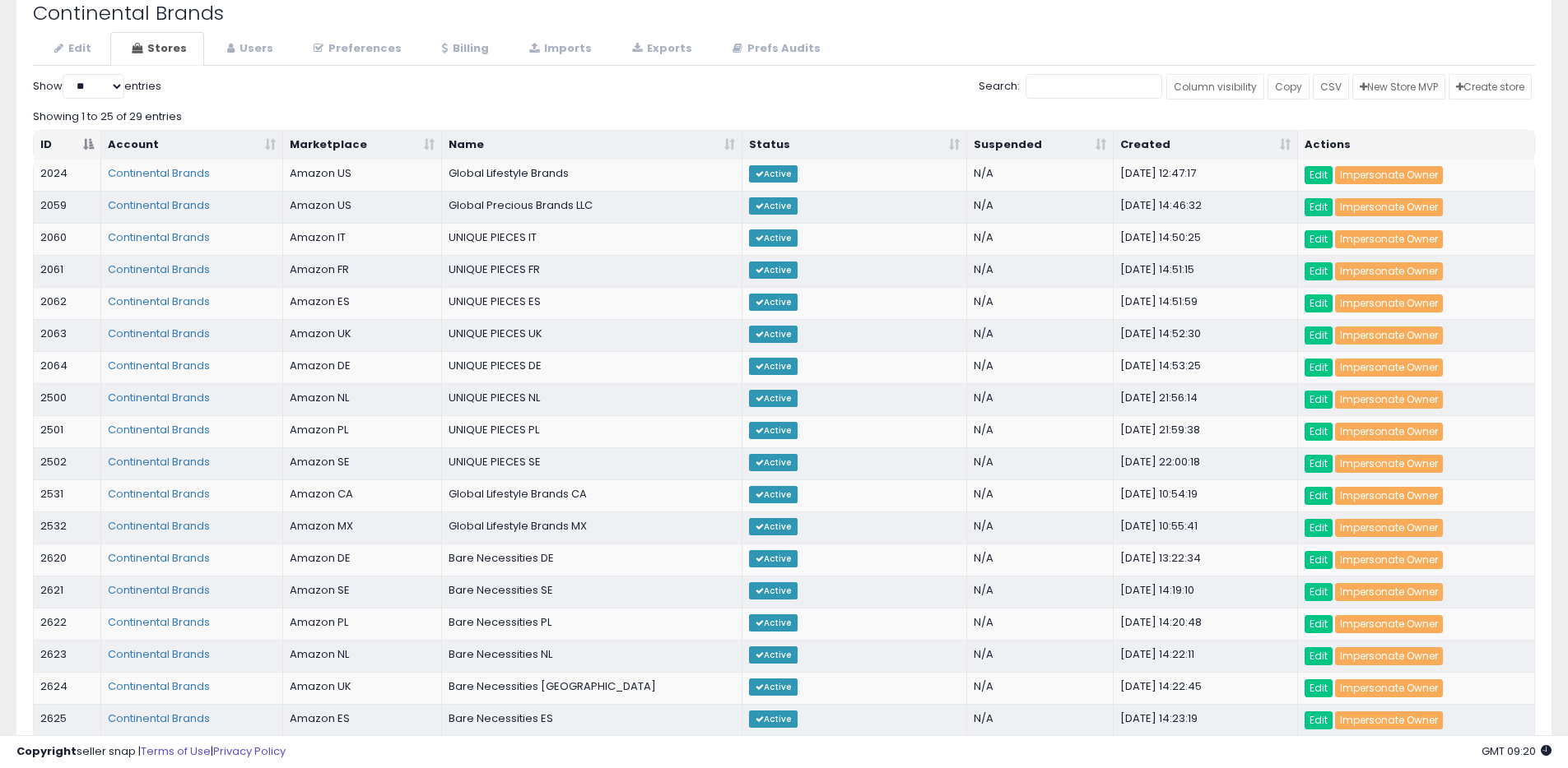
scroll to position [105, 0]
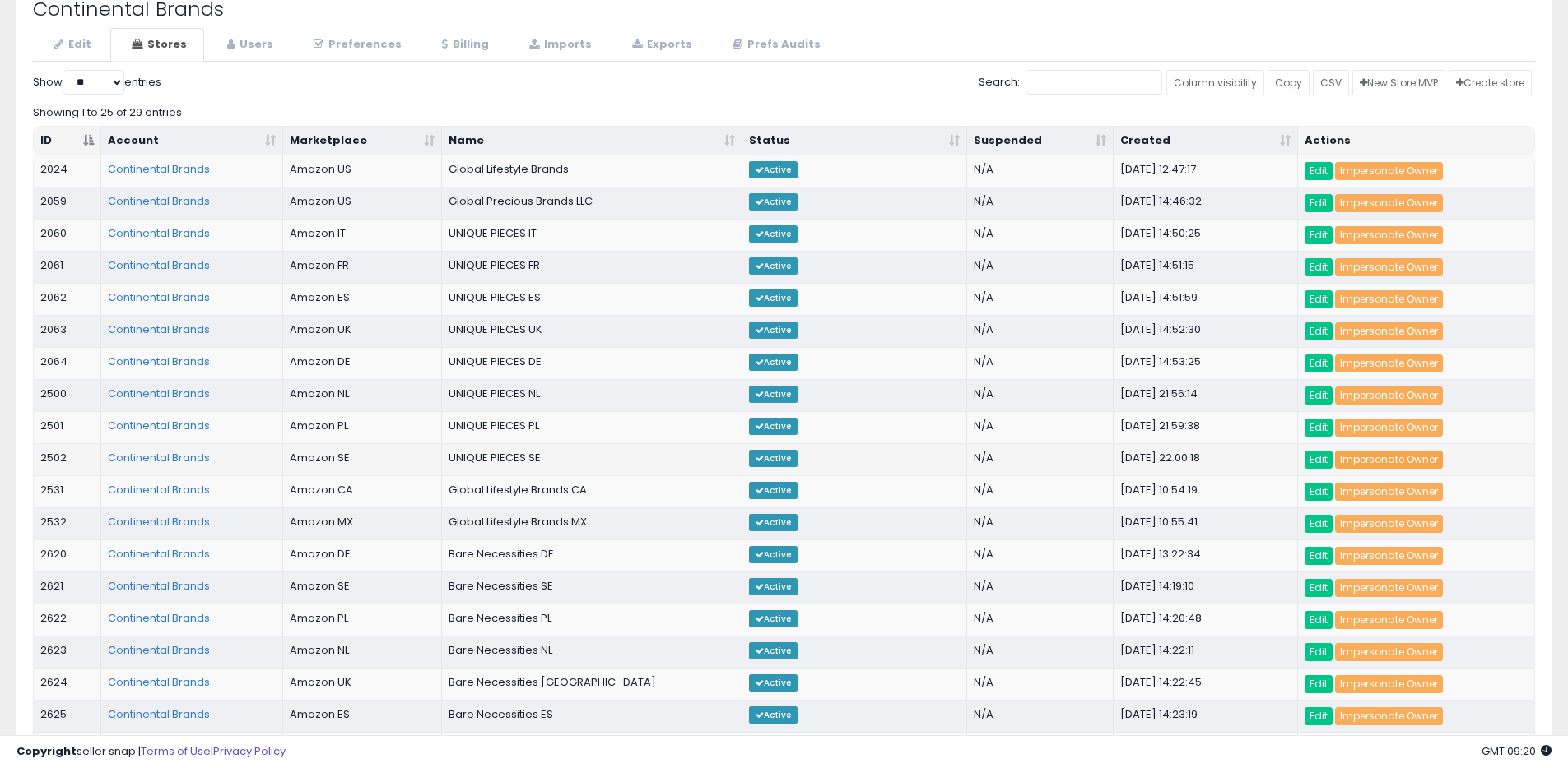
click at [1382, 463] on link "Impersonate Owner" at bounding box center [1389, 459] width 108 height 18
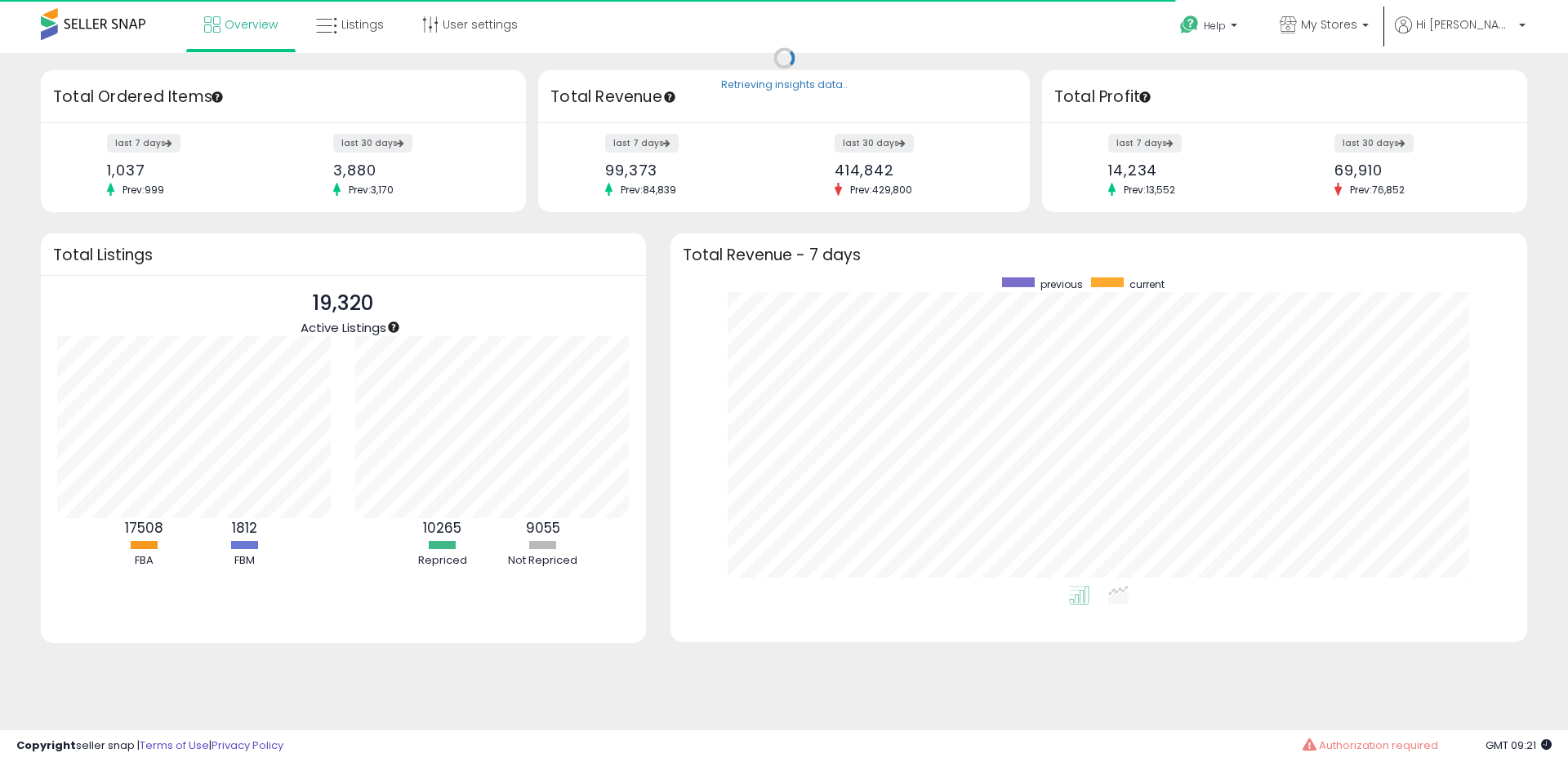
scroll to position [309, 824]
click at [344, 39] on link "Listings" at bounding box center [350, 24] width 92 height 49
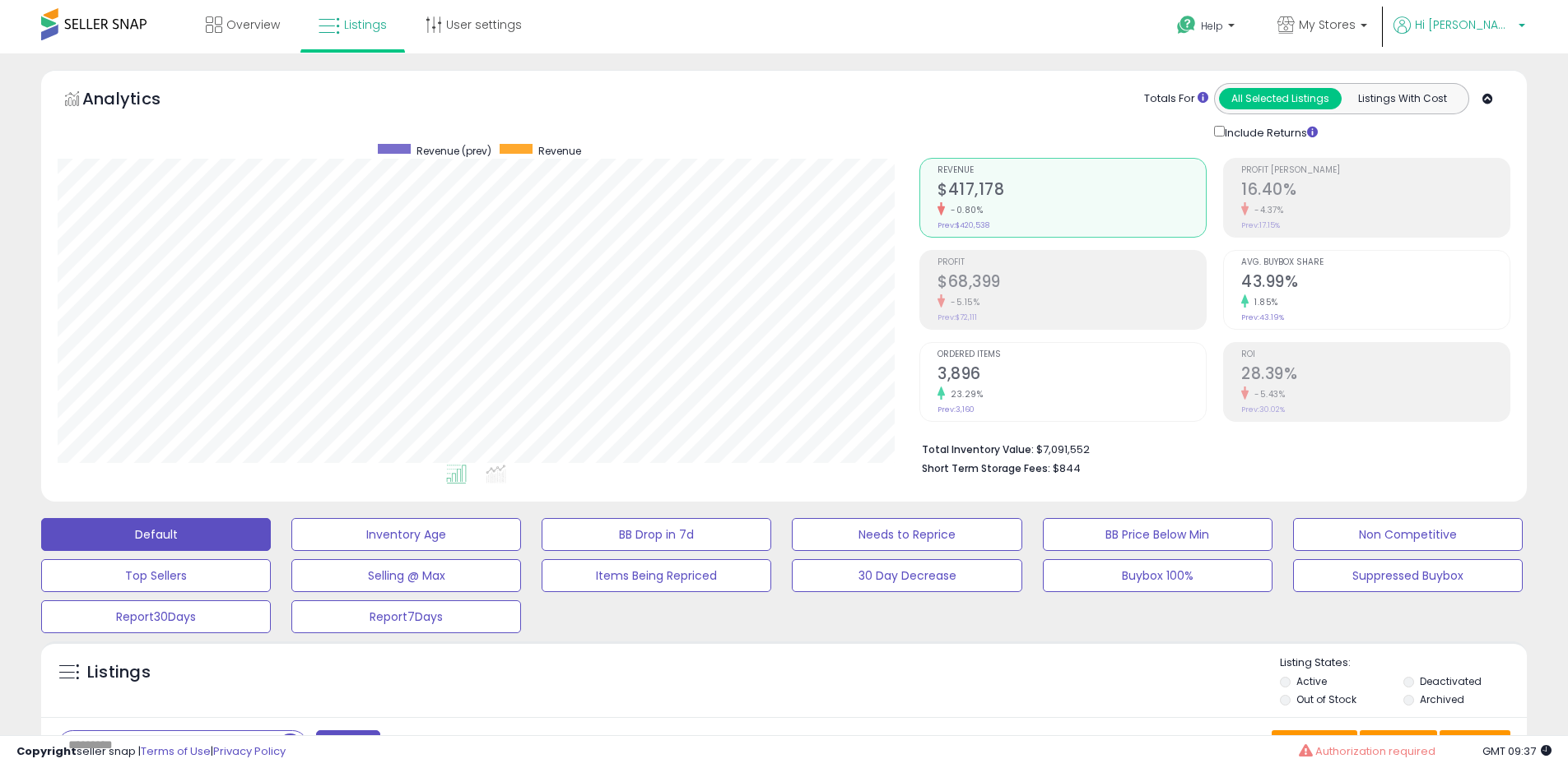
click at [1477, 25] on span "Hi Yossi" at bounding box center [1464, 24] width 99 height 16
click at [1448, 176] on link "Stop impersonating" at bounding box center [1456, 174] width 107 height 15
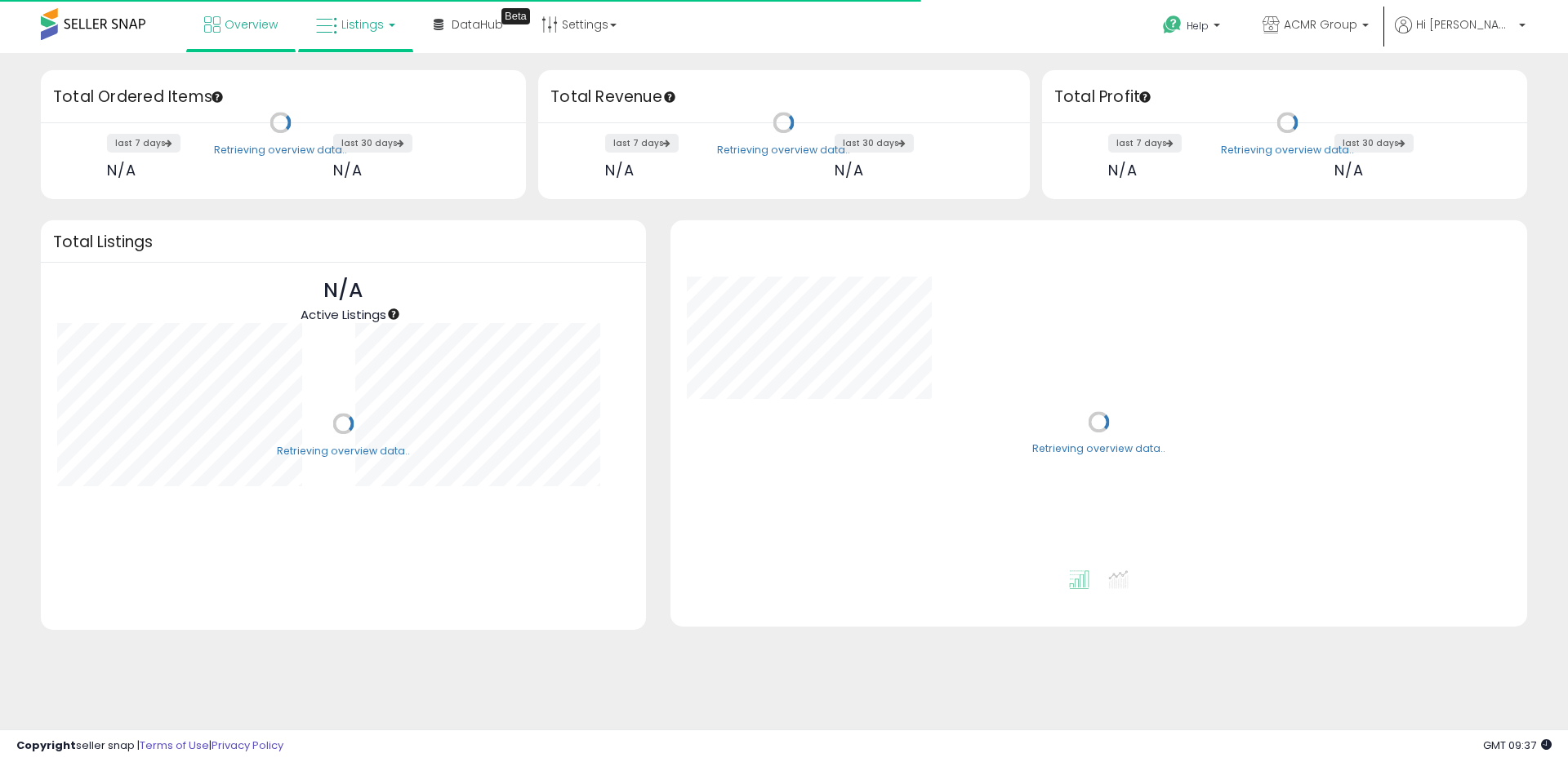
click at [372, 34] on link "Listings" at bounding box center [355, 24] width 104 height 49
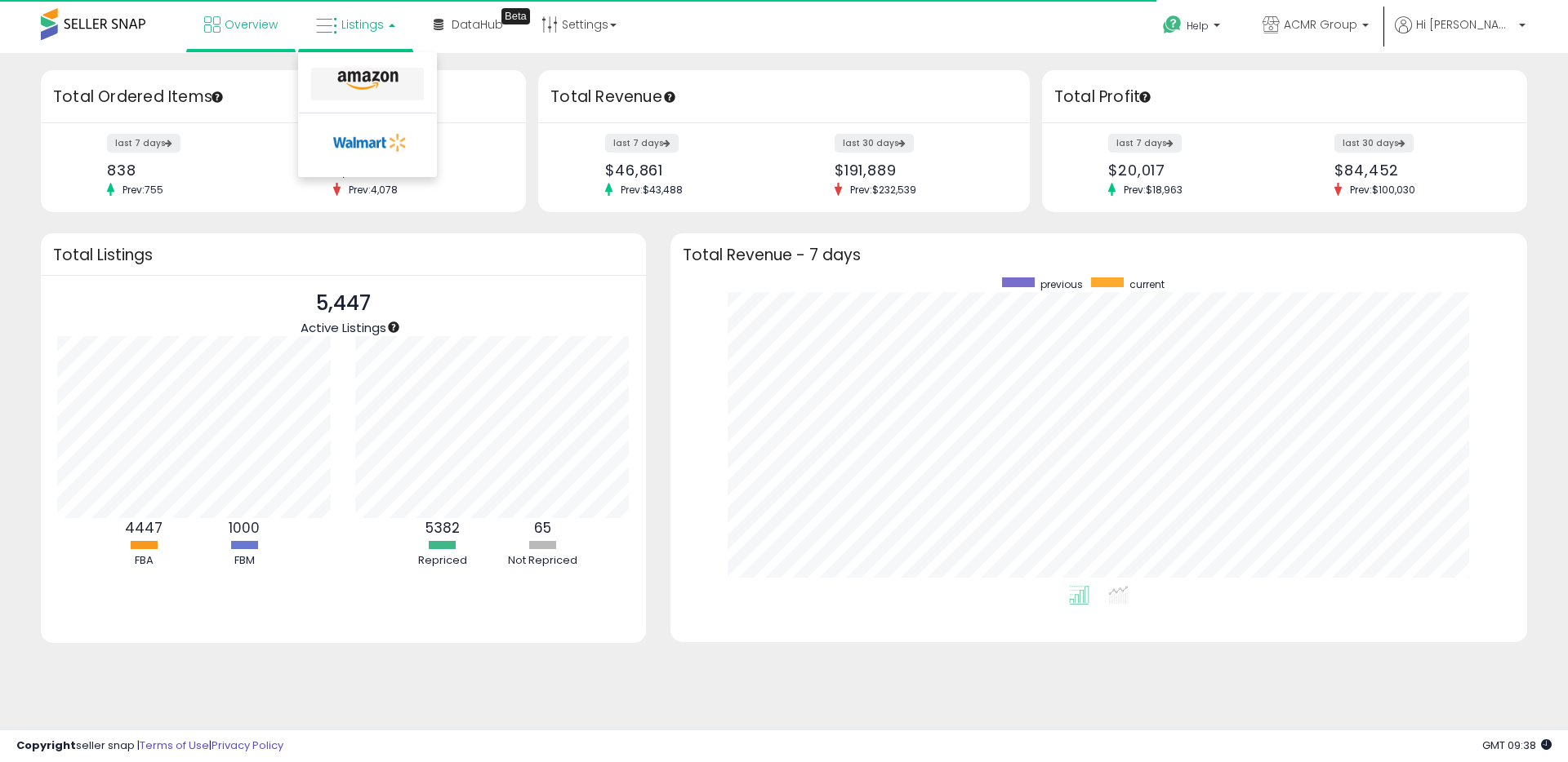
scroll to position [309, 824]
click at [360, 88] on icon at bounding box center [368, 81] width 71 height 22
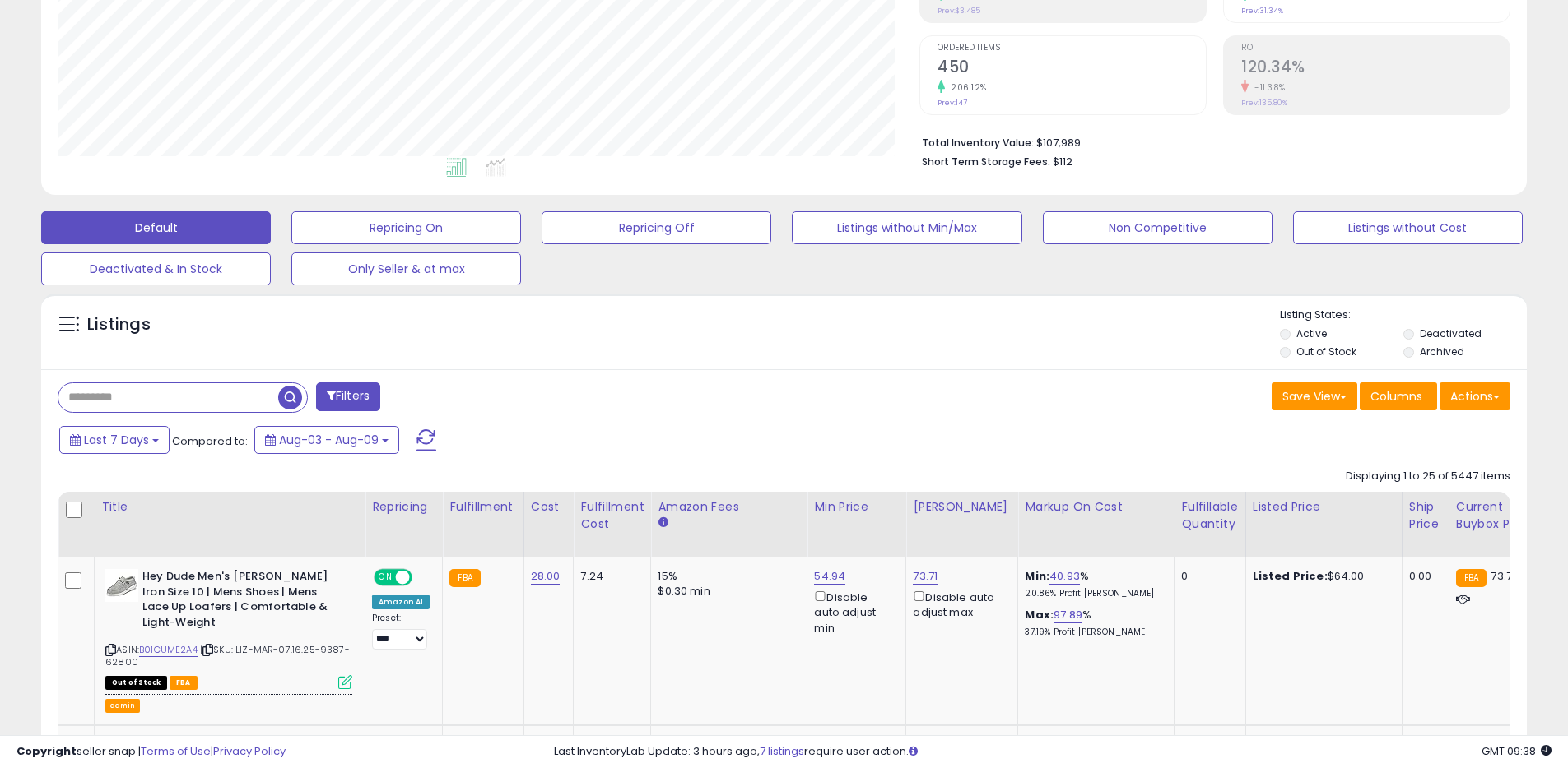
scroll to position [337, 861]
click at [164, 394] on input "text" at bounding box center [239, 398] width 362 height 28
paste input "**********"
type input "**********"
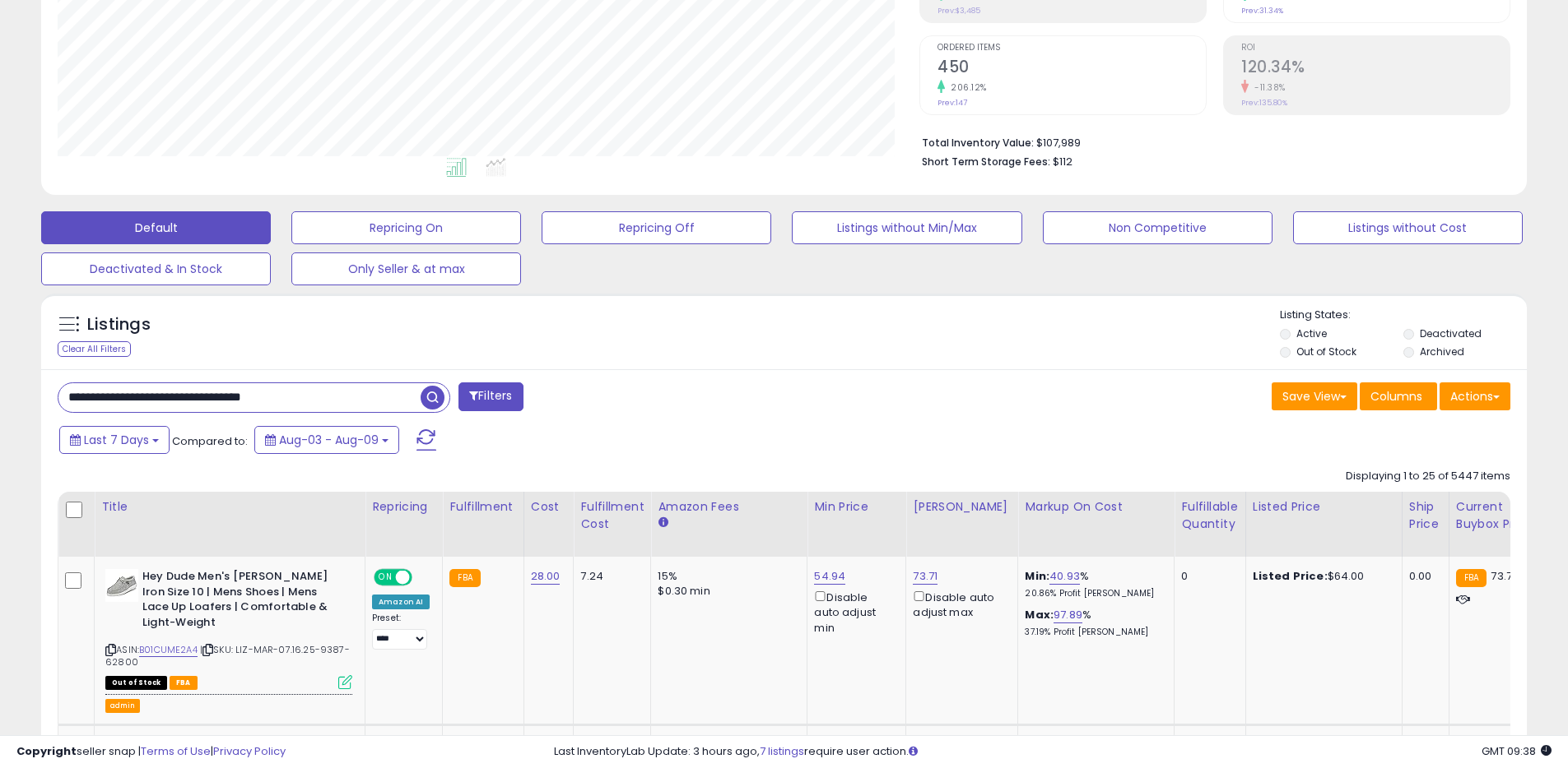
click at [364, 411] on input "**********" at bounding box center [239, 398] width 362 height 28
click at [367, 402] on input "**********" at bounding box center [239, 398] width 362 height 28
click at [365, 402] on input "**********" at bounding box center [239, 398] width 362 height 28
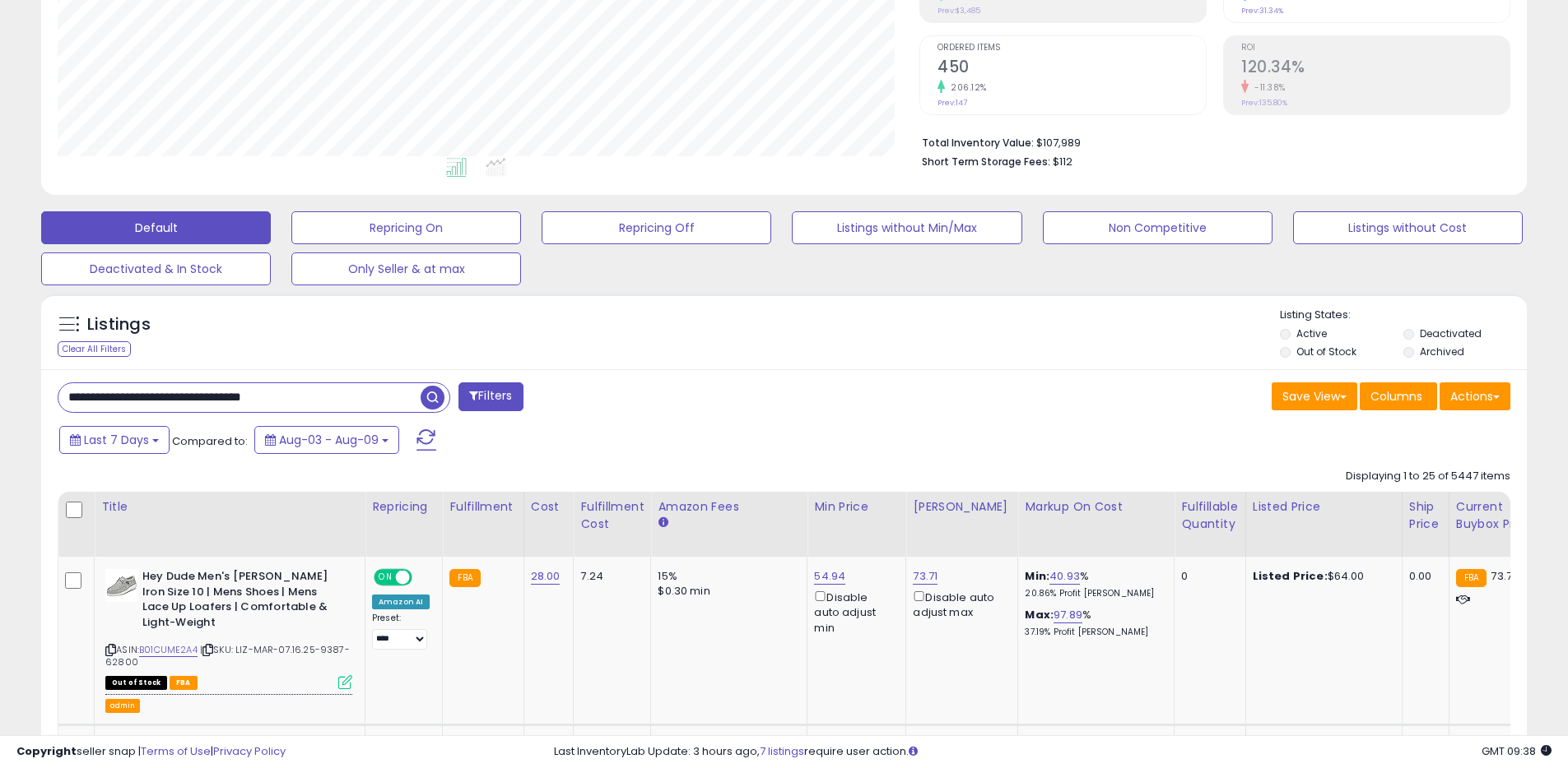
click at [365, 402] on input "**********" at bounding box center [239, 398] width 362 height 28
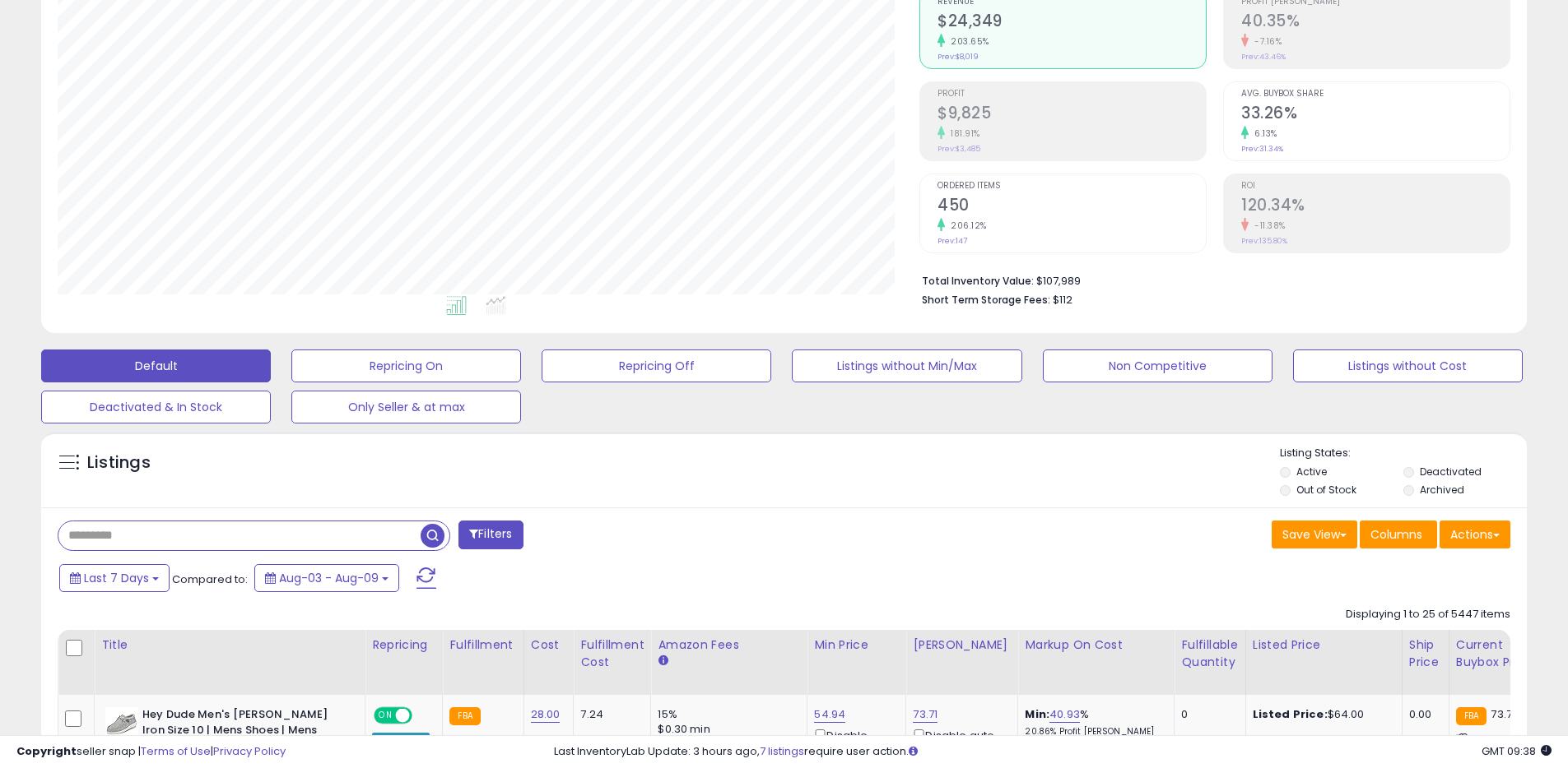
scroll to position [0, 0]
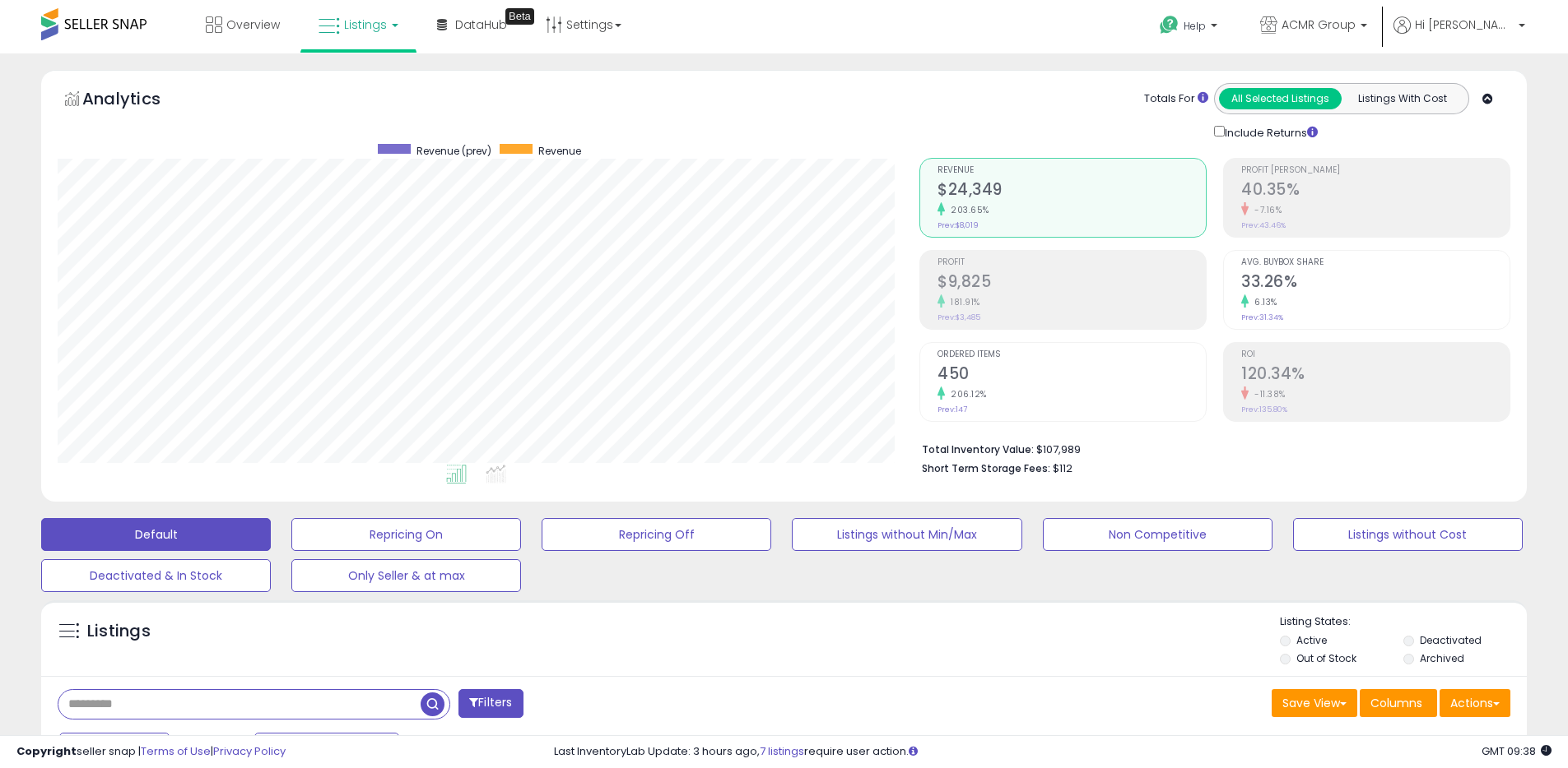
click at [374, 37] on link "Listings" at bounding box center [358, 25] width 104 height 49
click at [348, 137] on icon at bounding box center [372, 144] width 86 height 25
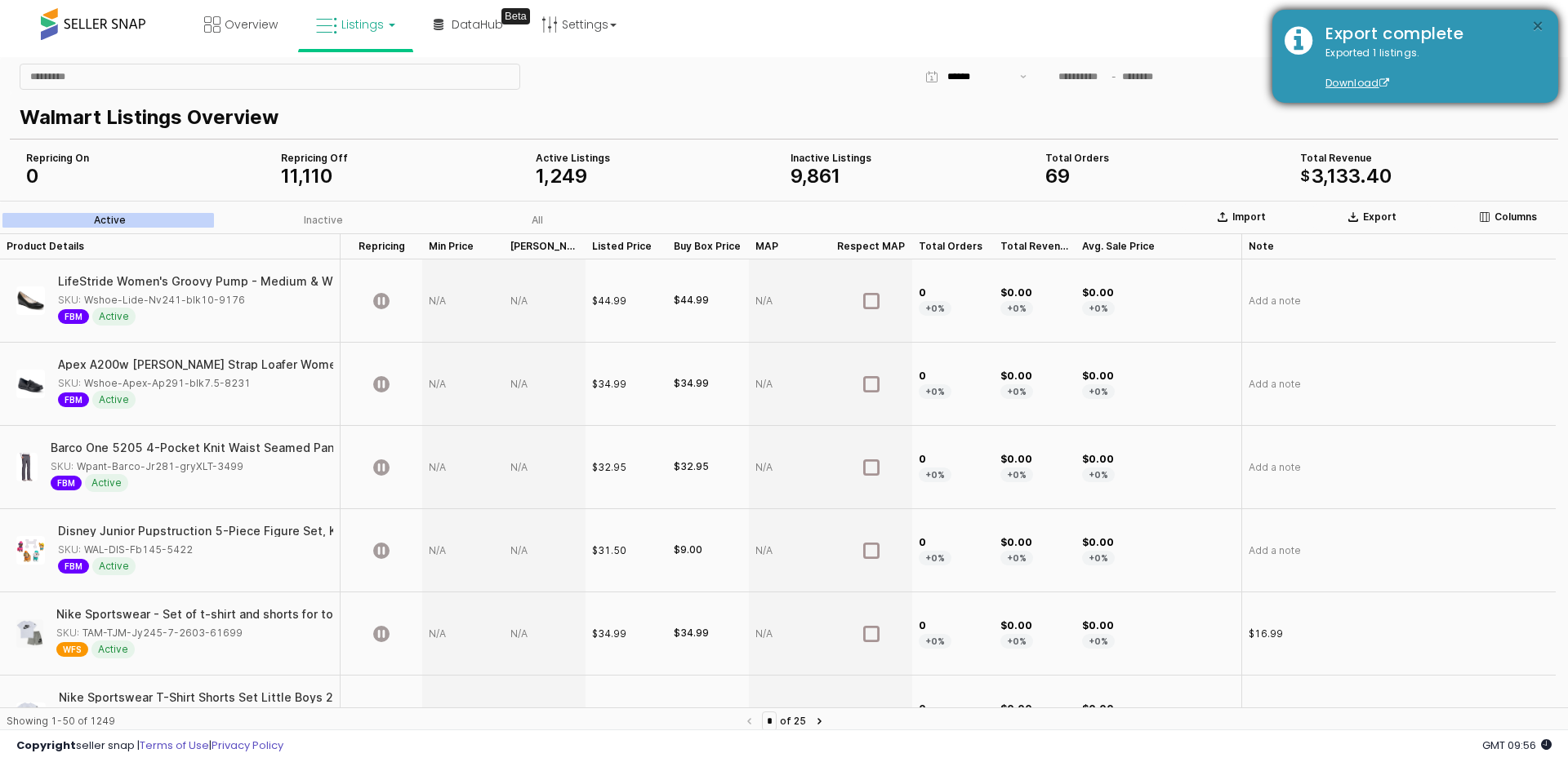
click at [1534, 27] on button "×" at bounding box center [1538, 26] width 13 height 21
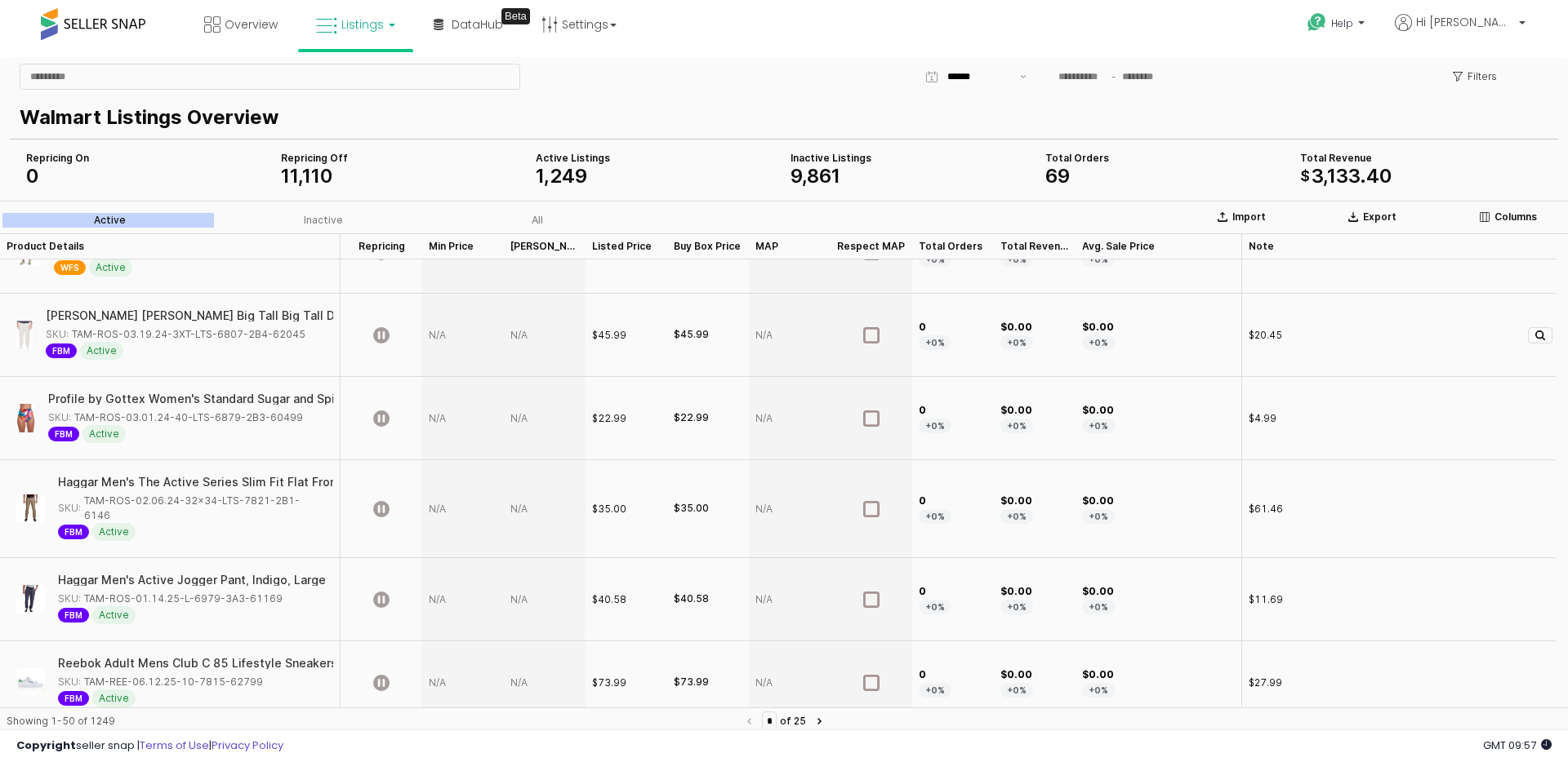
scroll to position [3714, 0]
